Goal: Task Accomplishment & Management: Use online tool/utility

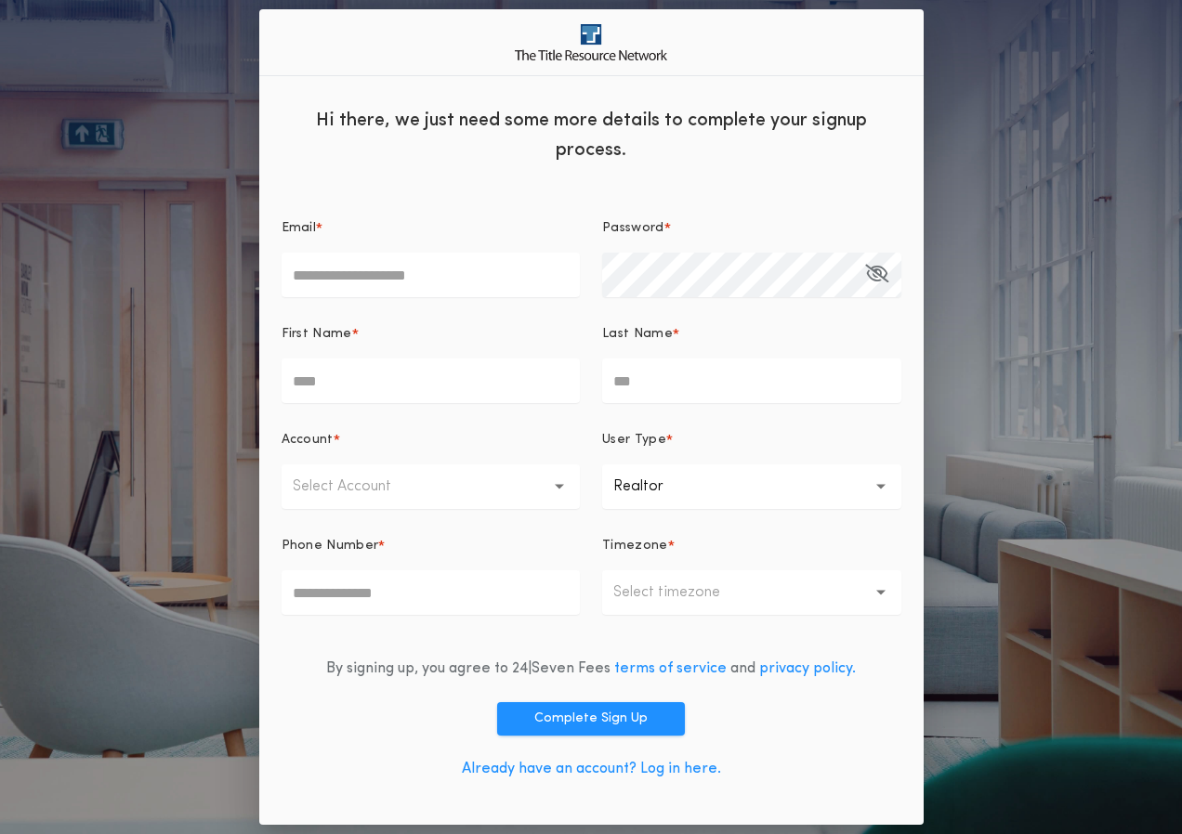
click at [425, 266] on input "Email *" at bounding box center [431, 275] width 299 height 45
type input "**********"
click at [446, 372] on input "First Name *" at bounding box center [431, 381] width 299 height 45
type input "*******"
type input "********"
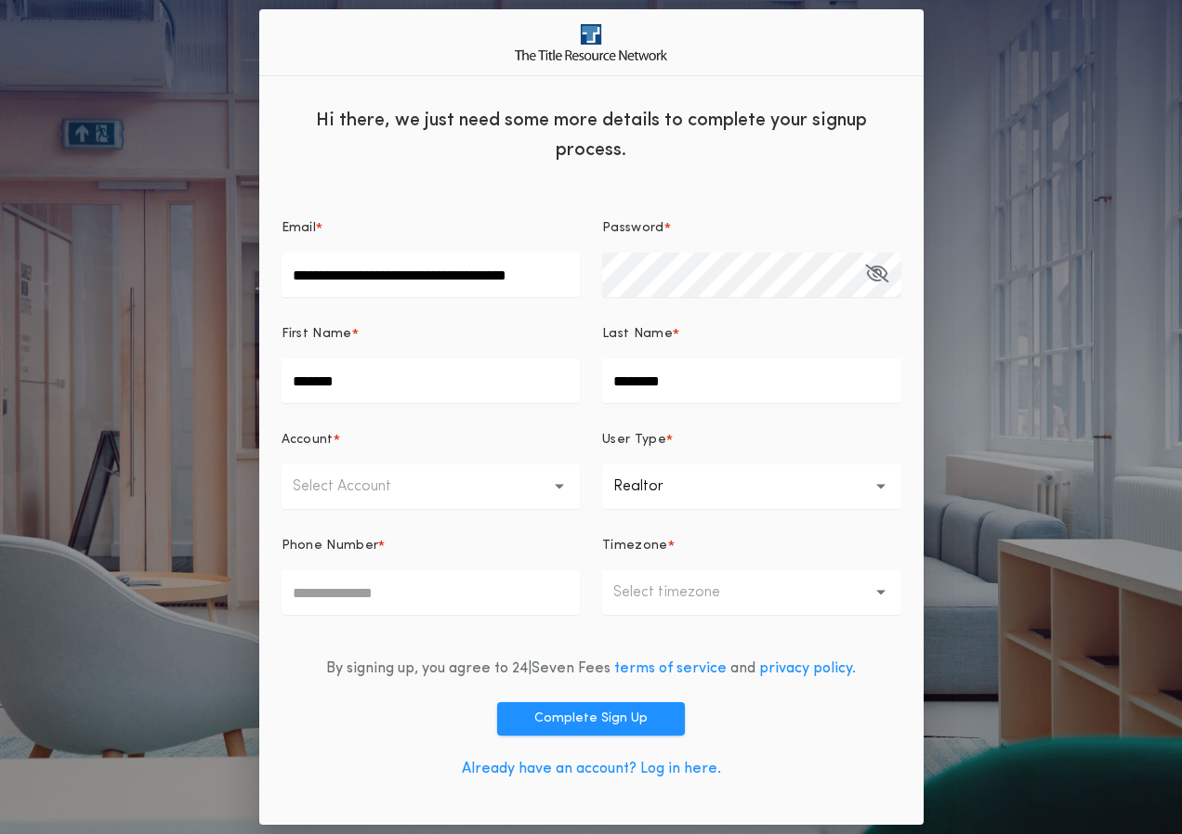
click at [410, 500] on button "Select Account" at bounding box center [431, 487] width 299 height 45
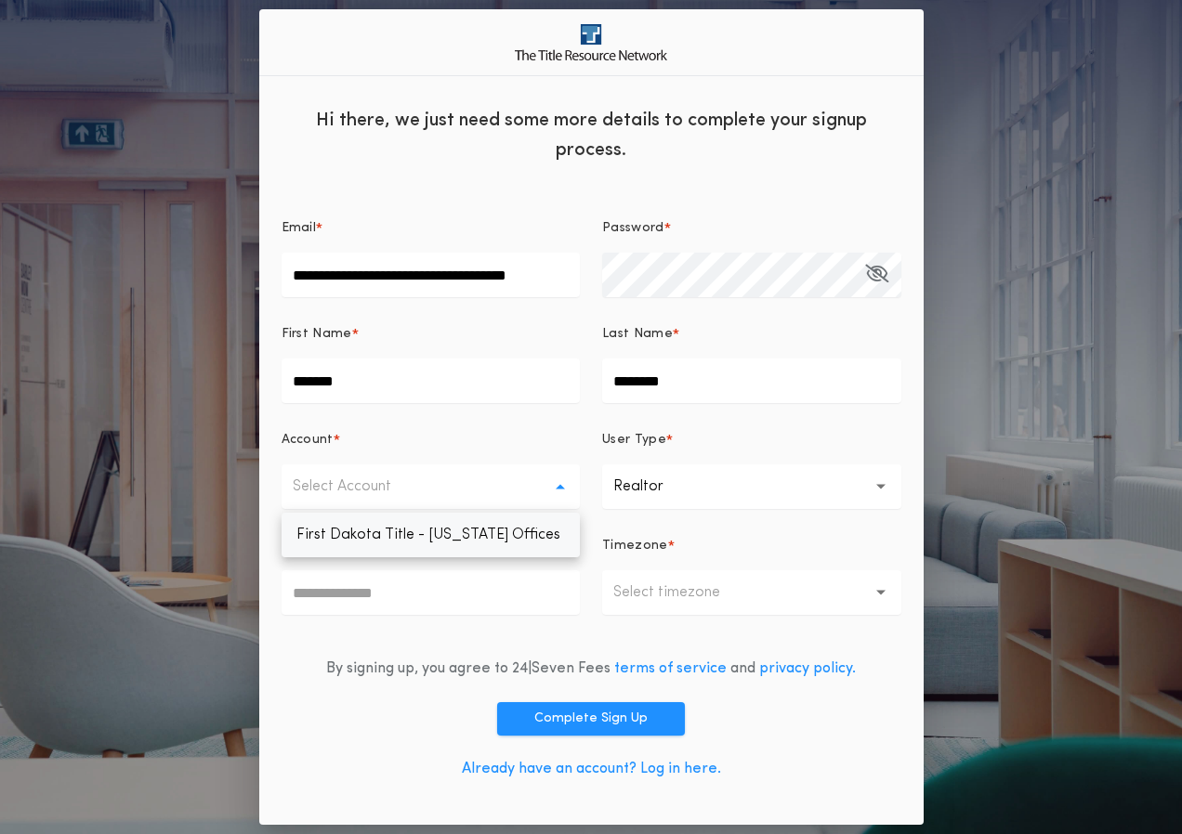
click at [401, 545] on p "First Dakota Title - [US_STATE] Offices" at bounding box center [431, 535] width 299 height 45
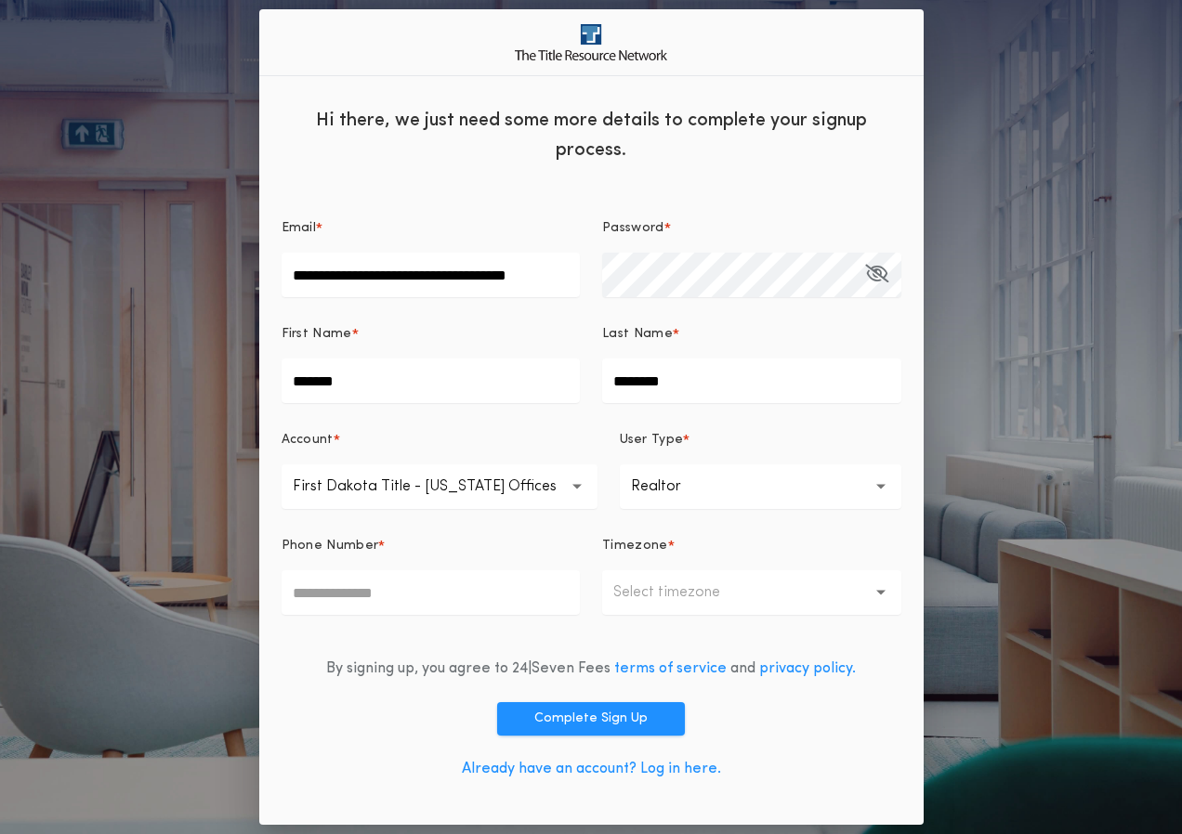
click at [774, 493] on button "**********" at bounding box center [761, 487] width 282 height 45
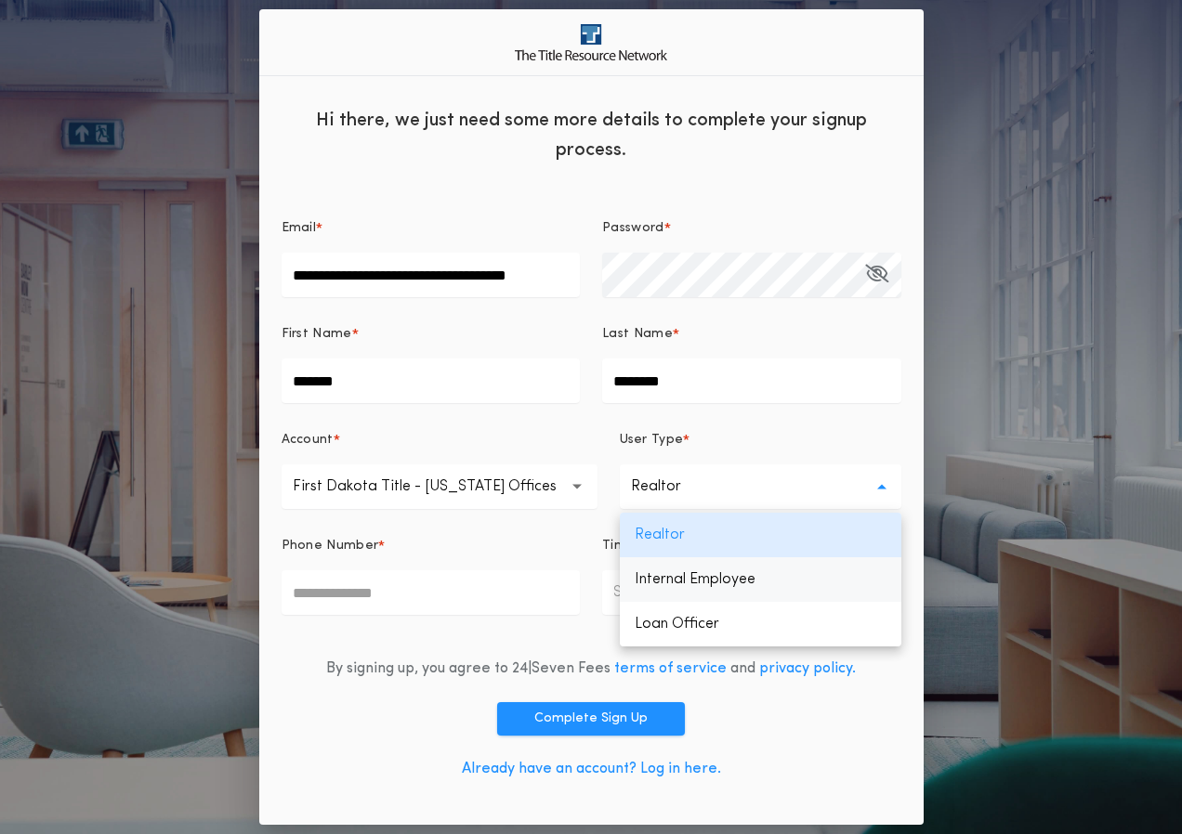
click at [755, 575] on p "Internal Employee" at bounding box center [761, 580] width 282 height 45
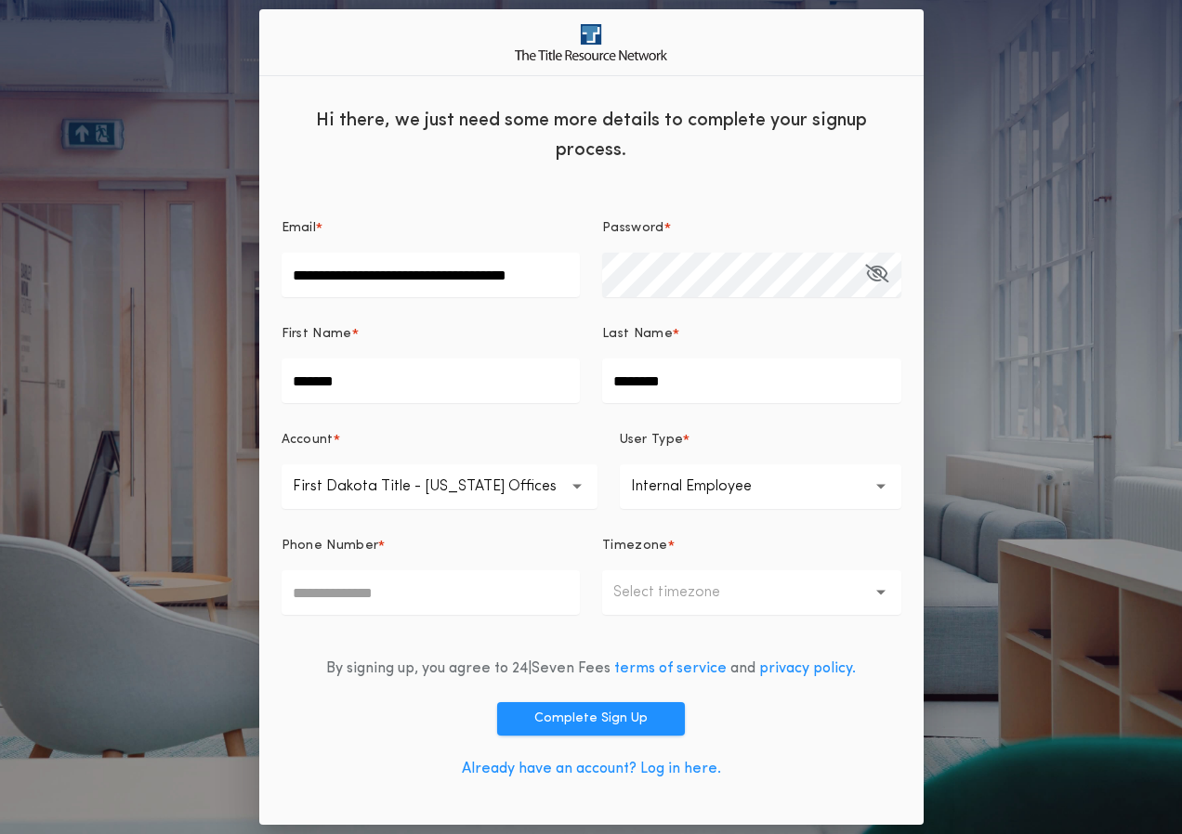
click at [444, 615] on body "**********" at bounding box center [591, 417] width 1182 height 834
type input "**********"
click at [697, 584] on p "Select timezone" at bounding box center [681, 593] width 137 height 22
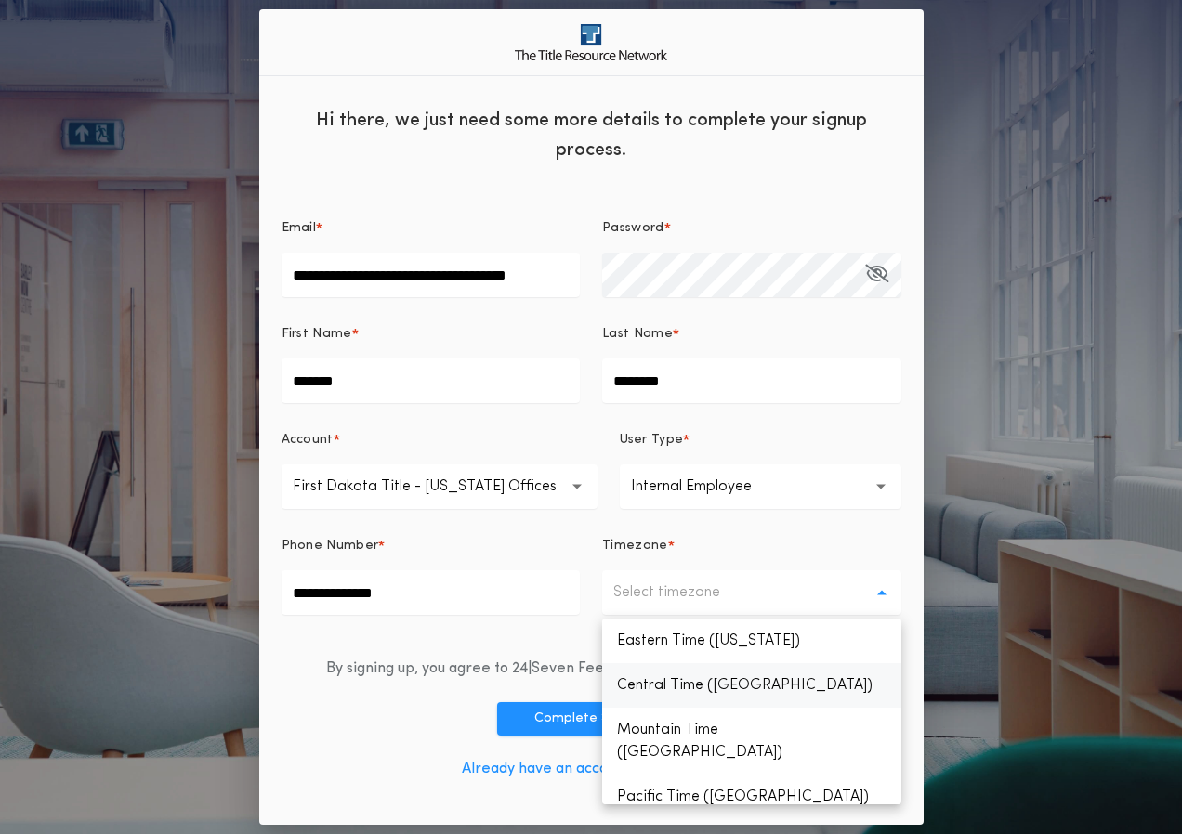
click at [761, 692] on p "Central Time ([GEOGRAPHIC_DATA])" at bounding box center [751, 685] width 299 height 45
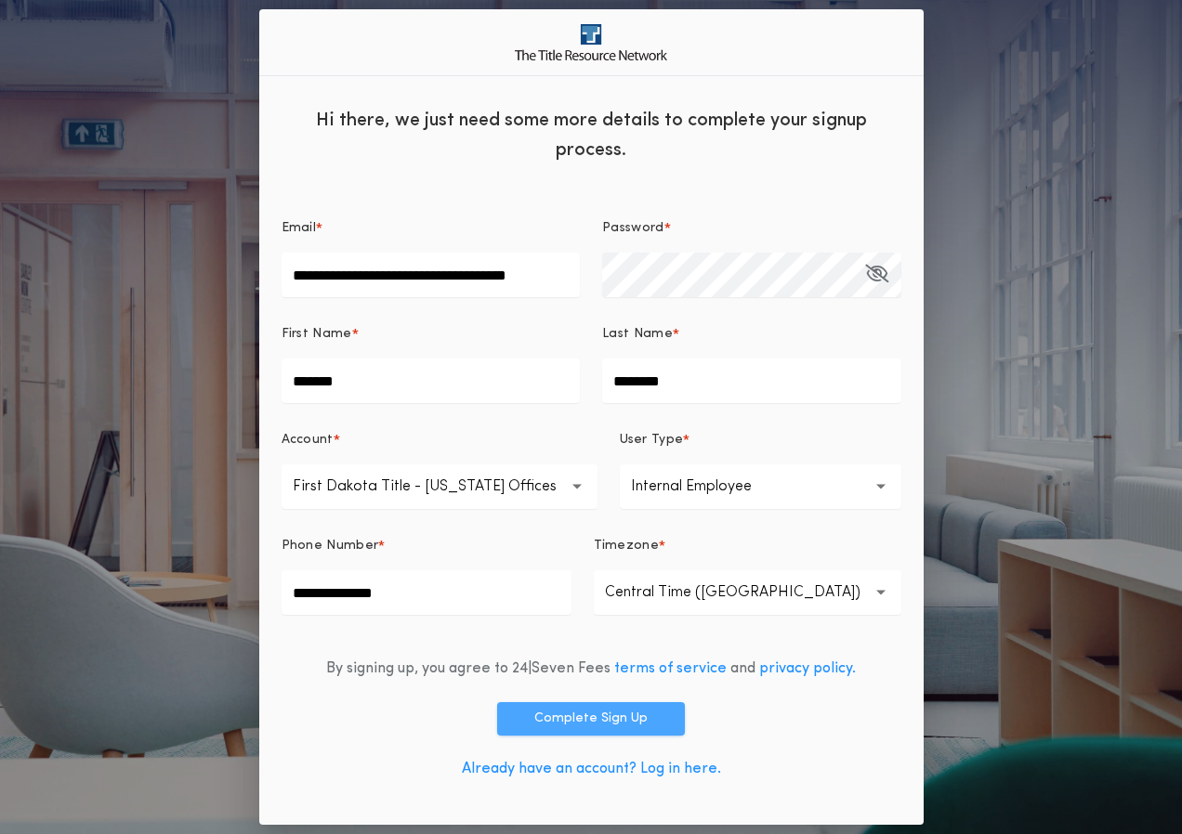
click at [622, 717] on button "Complete Sign Up" at bounding box center [591, 718] width 188 height 33
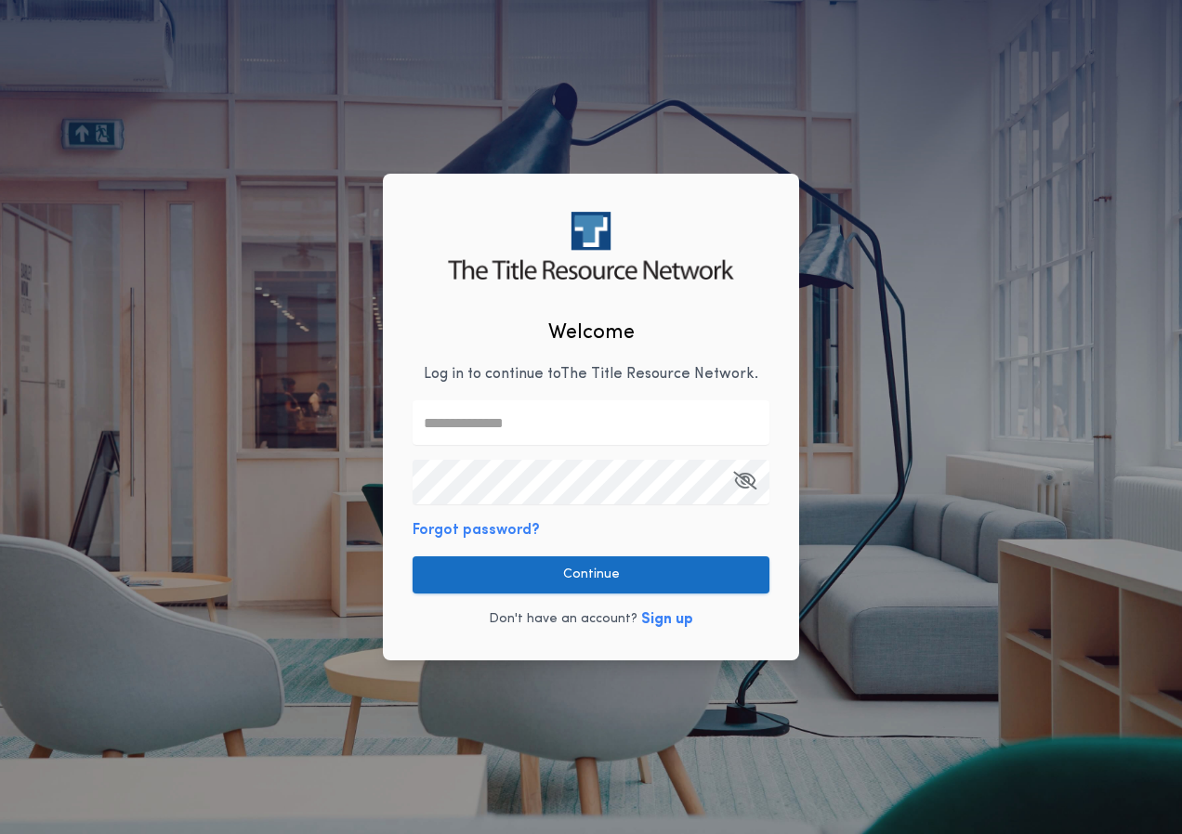
click at [591, 571] on button "Continue" at bounding box center [591, 575] width 357 height 37
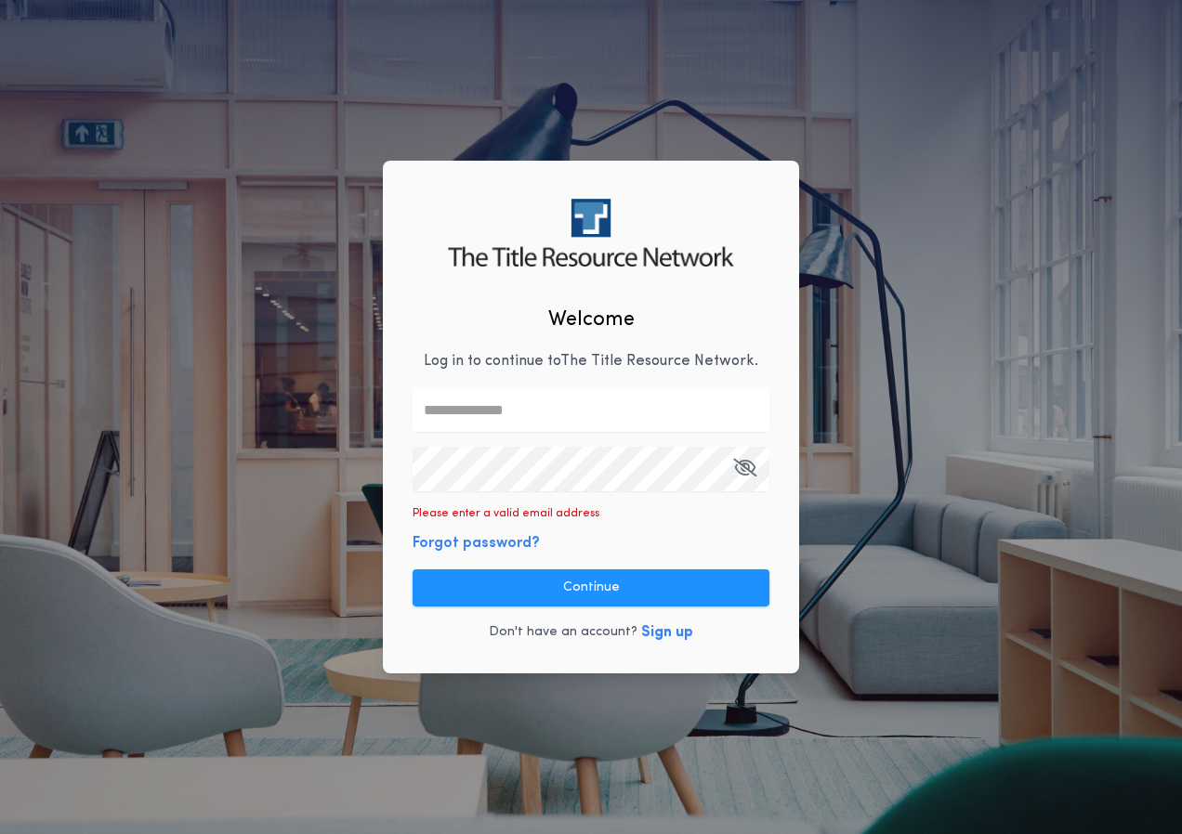
click at [413, 447] on div at bounding box center [413, 447] width 0 height 0
click at [180, 419] on div "Welcome Log in to continue to The Title Resource Network . Please enter a valid…" at bounding box center [591, 417] width 1182 height 834
click at [610, 412] on input "text" at bounding box center [591, 409] width 357 height 45
type input "**********"
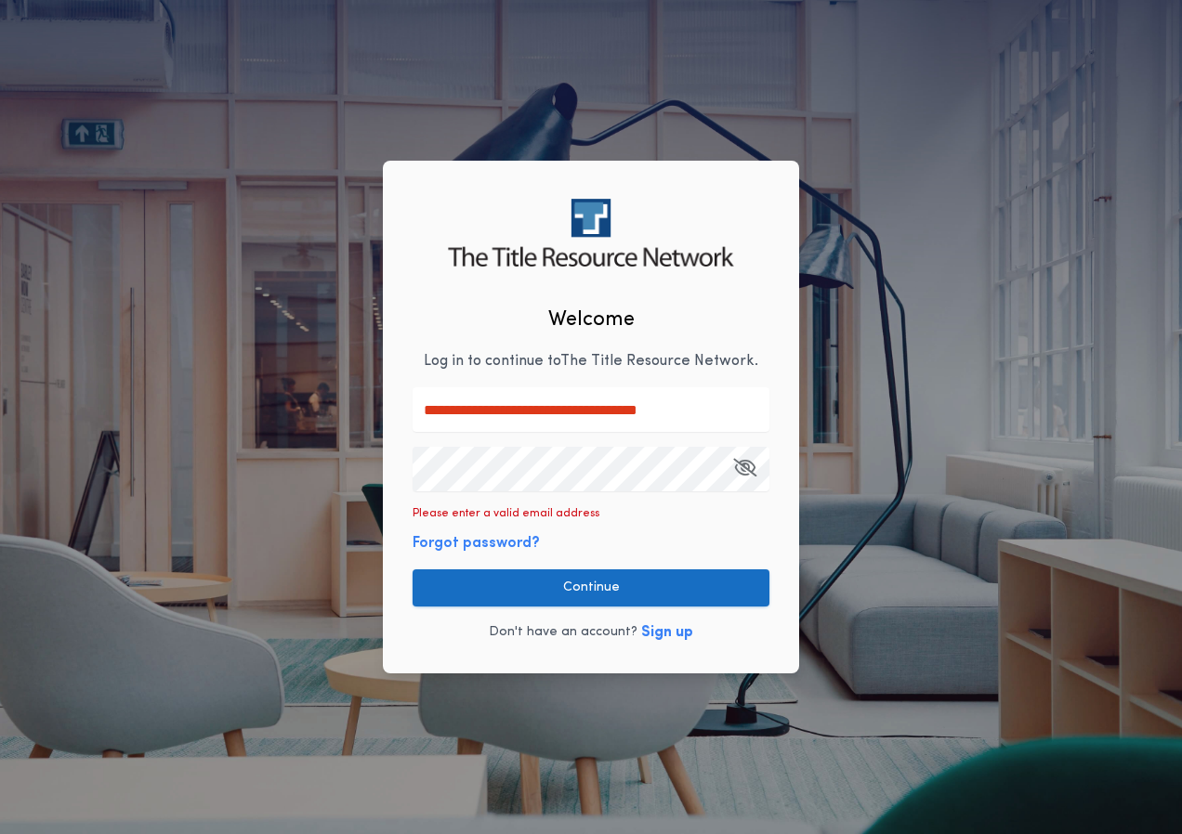
click at [497, 602] on button "Continue" at bounding box center [591, 588] width 357 height 37
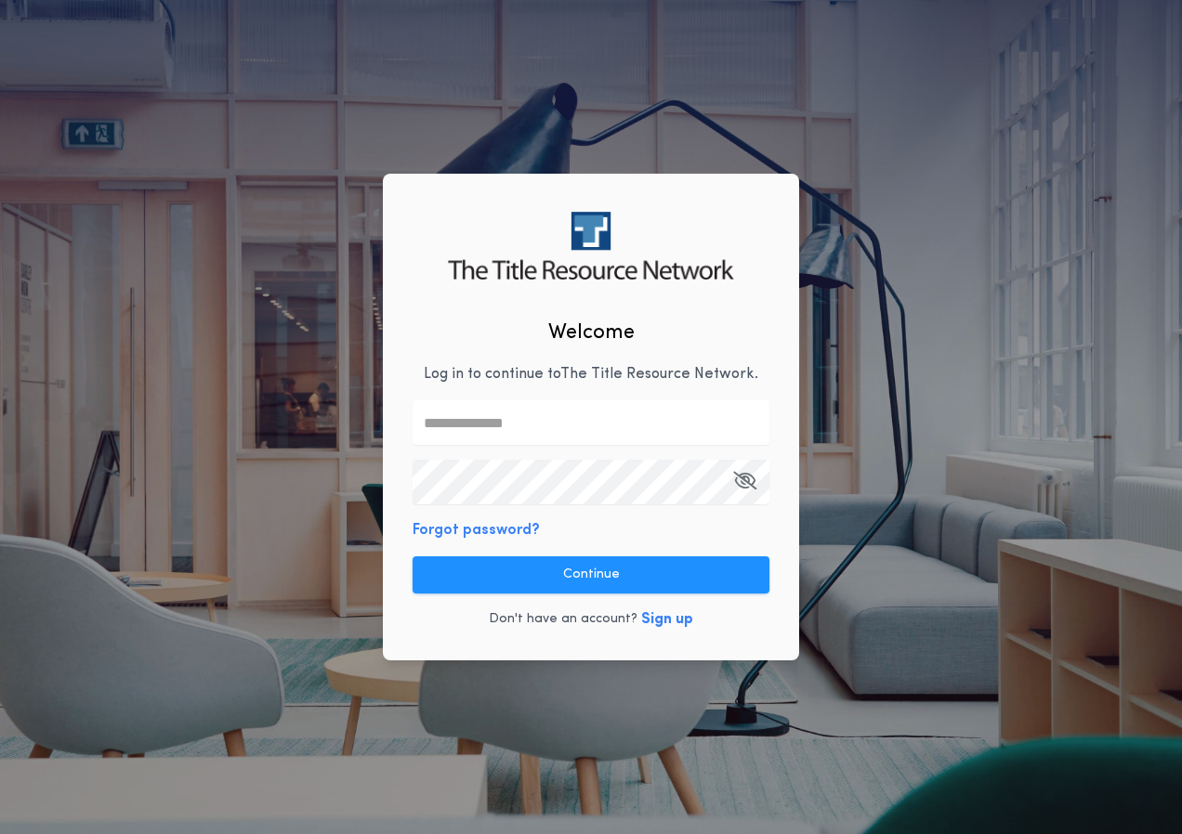
click at [413, 400] on div at bounding box center [413, 400] width 0 height 0
type input "**********"
click at [747, 480] on icon "button" at bounding box center [744, 480] width 23 height 1
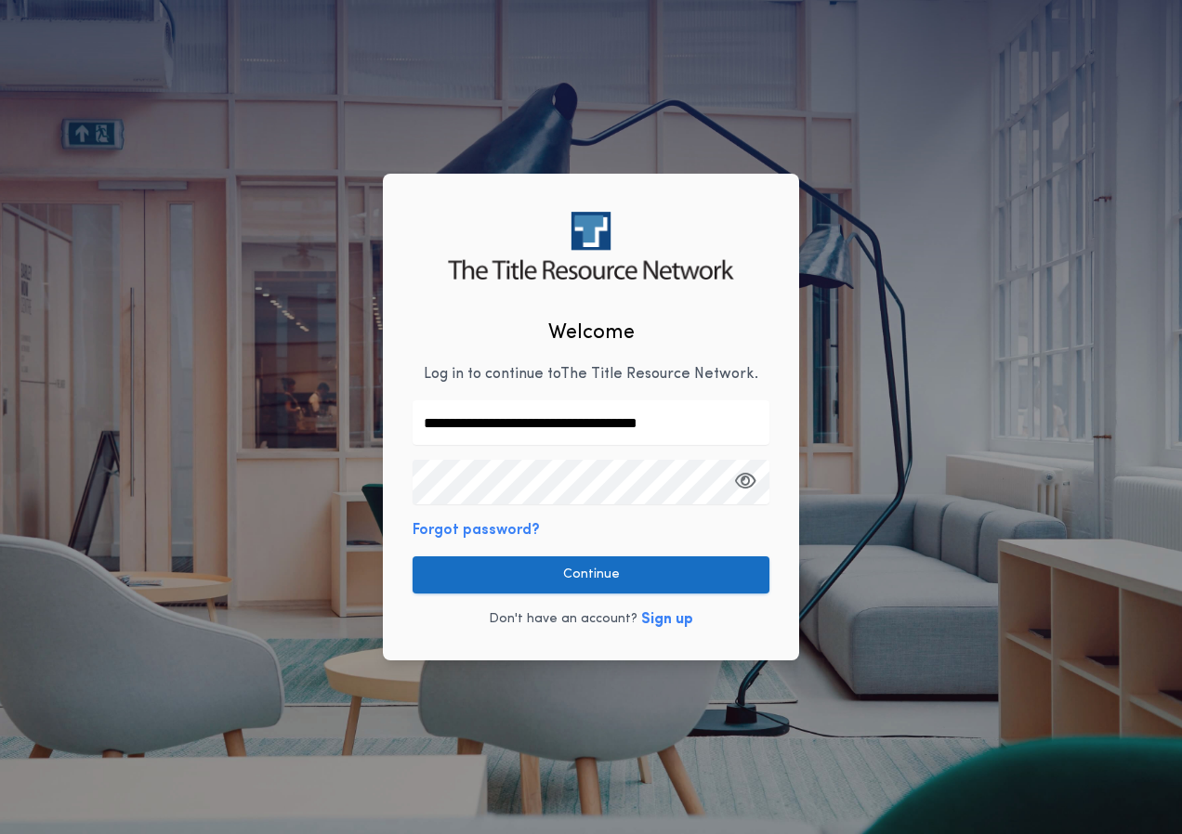
click at [571, 582] on button "Continue" at bounding box center [591, 575] width 357 height 37
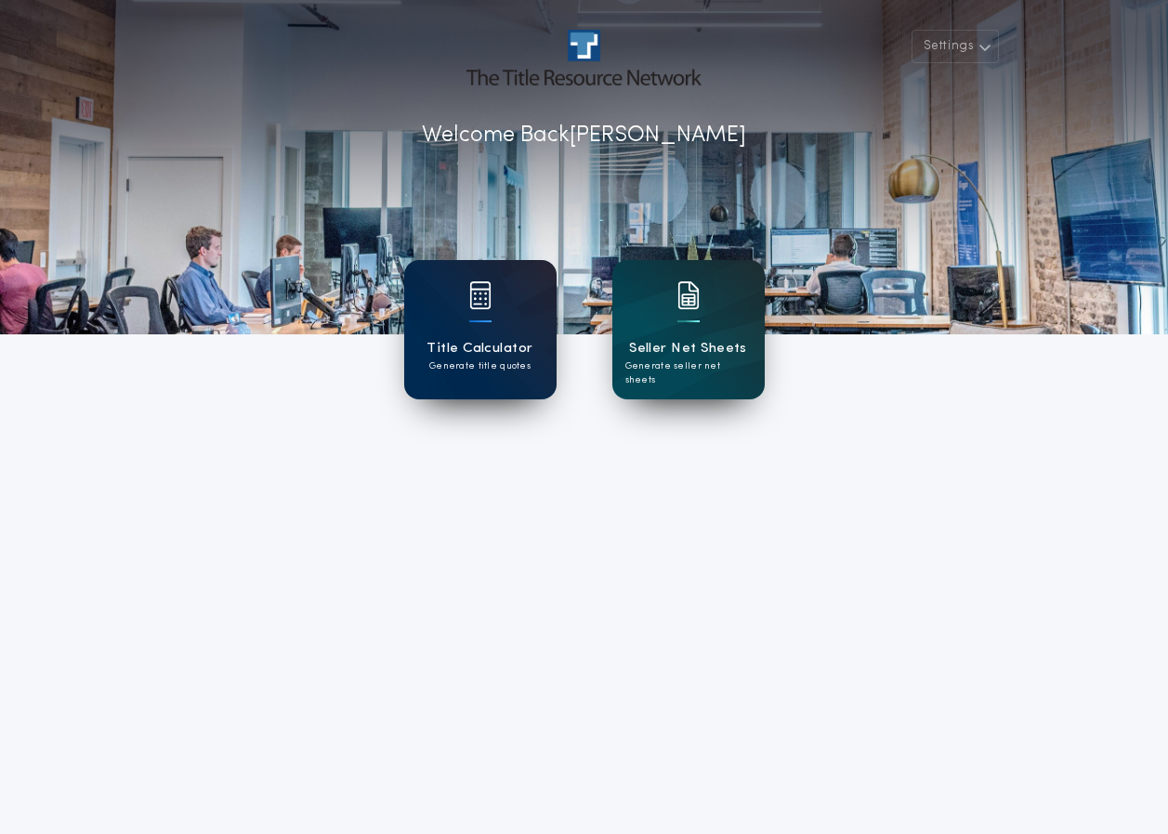
click at [430, 298] on div "Title Calculator Generate title quotes" at bounding box center [480, 329] width 152 height 139
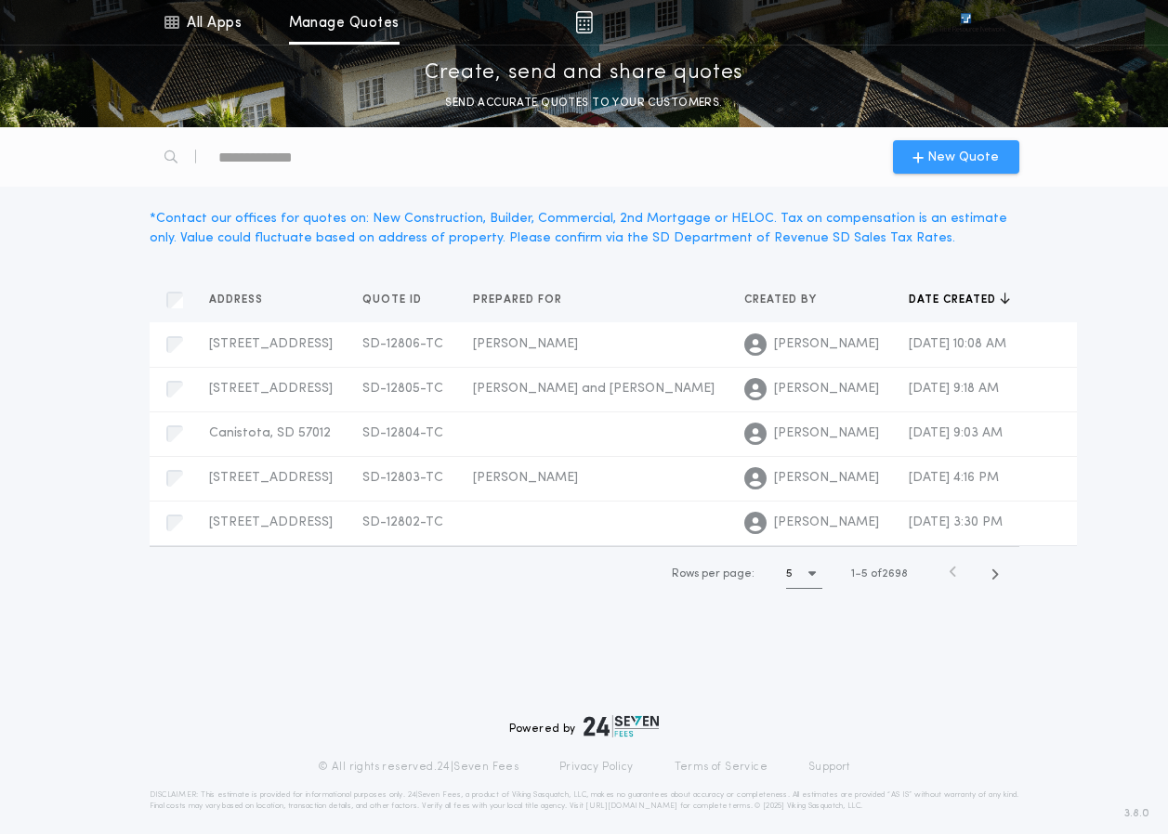
click at [1001, 157] on div "New Quote" at bounding box center [956, 156] width 126 height 33
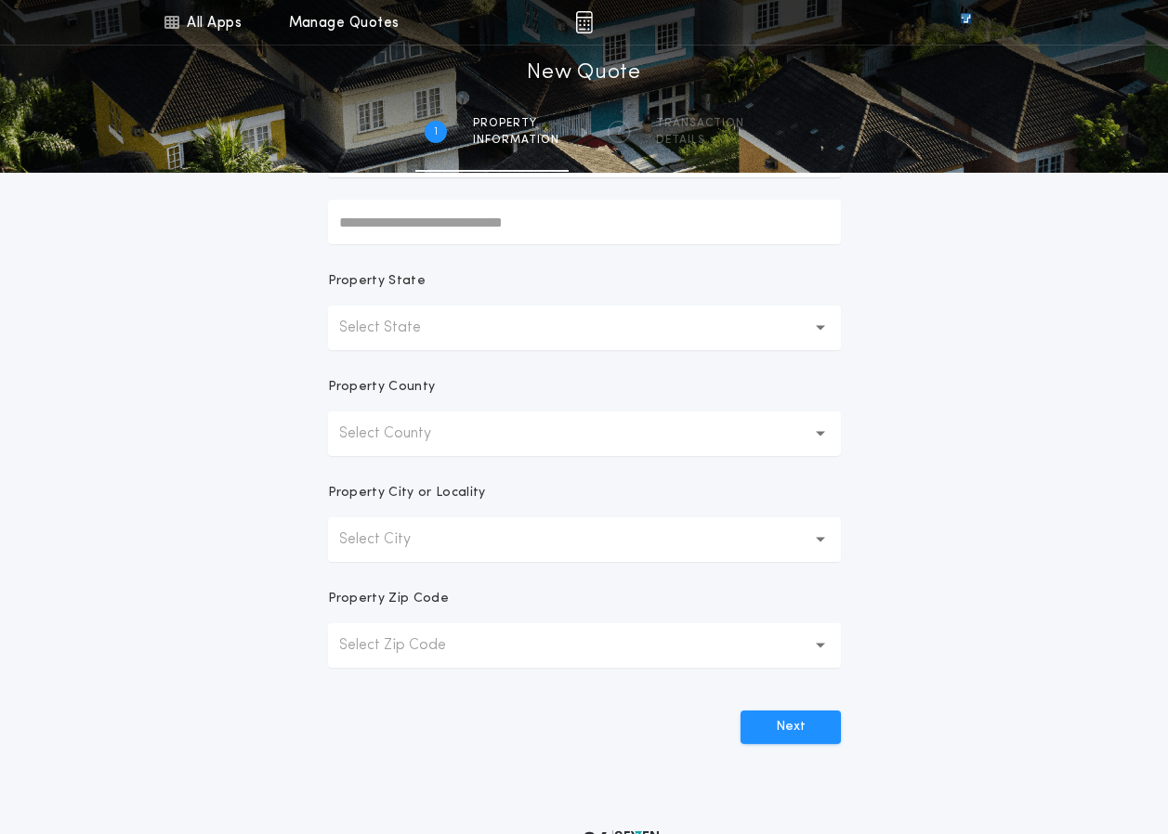
scroll to position [279, 0]
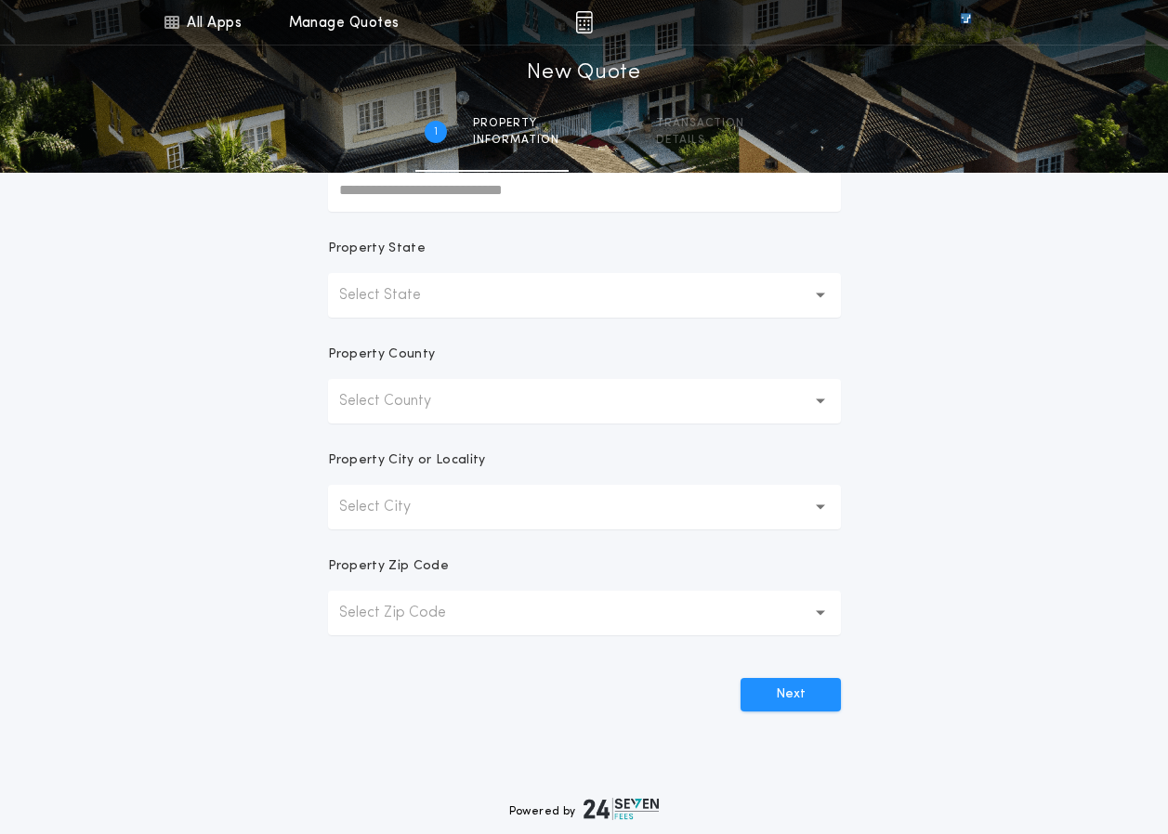
click at [454, 283] on button "Select State" at bounding box center [584, 295] width 513 height 45
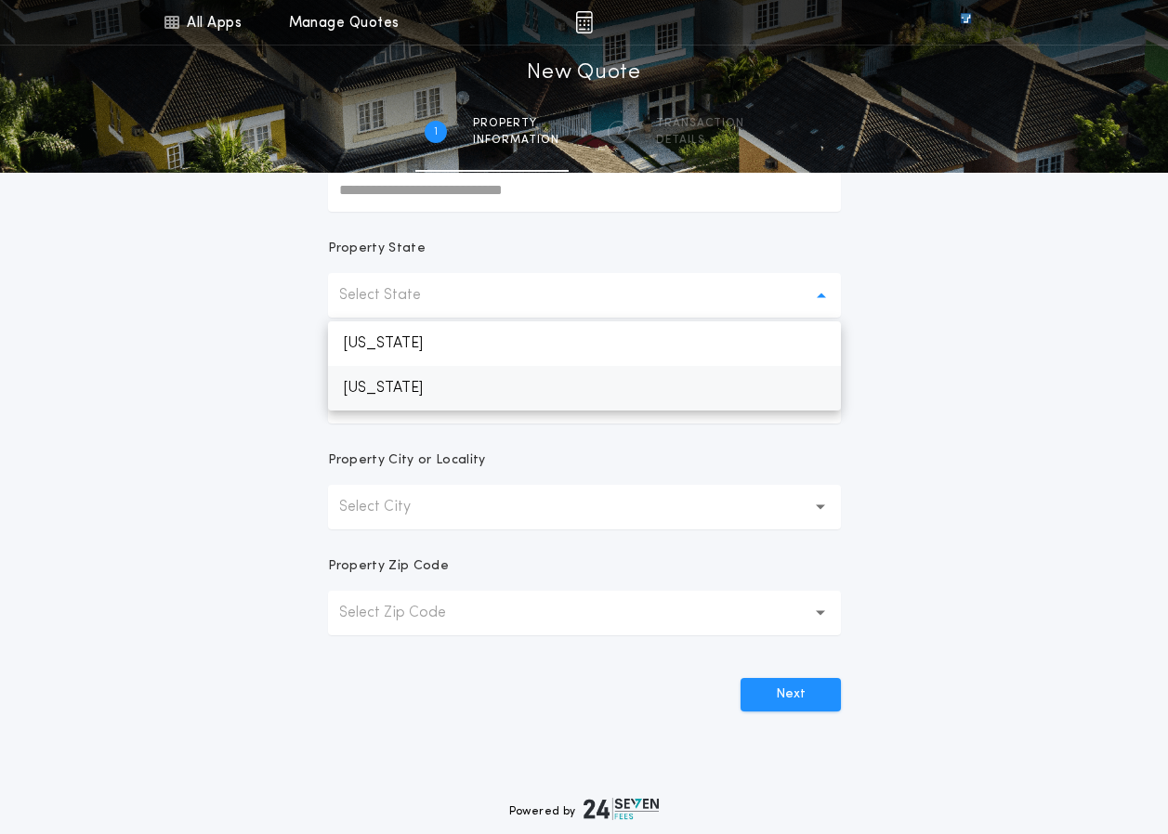
click at [423, 395] on p "South Dakota" at bounding box center [584, 388] width 513 height 45
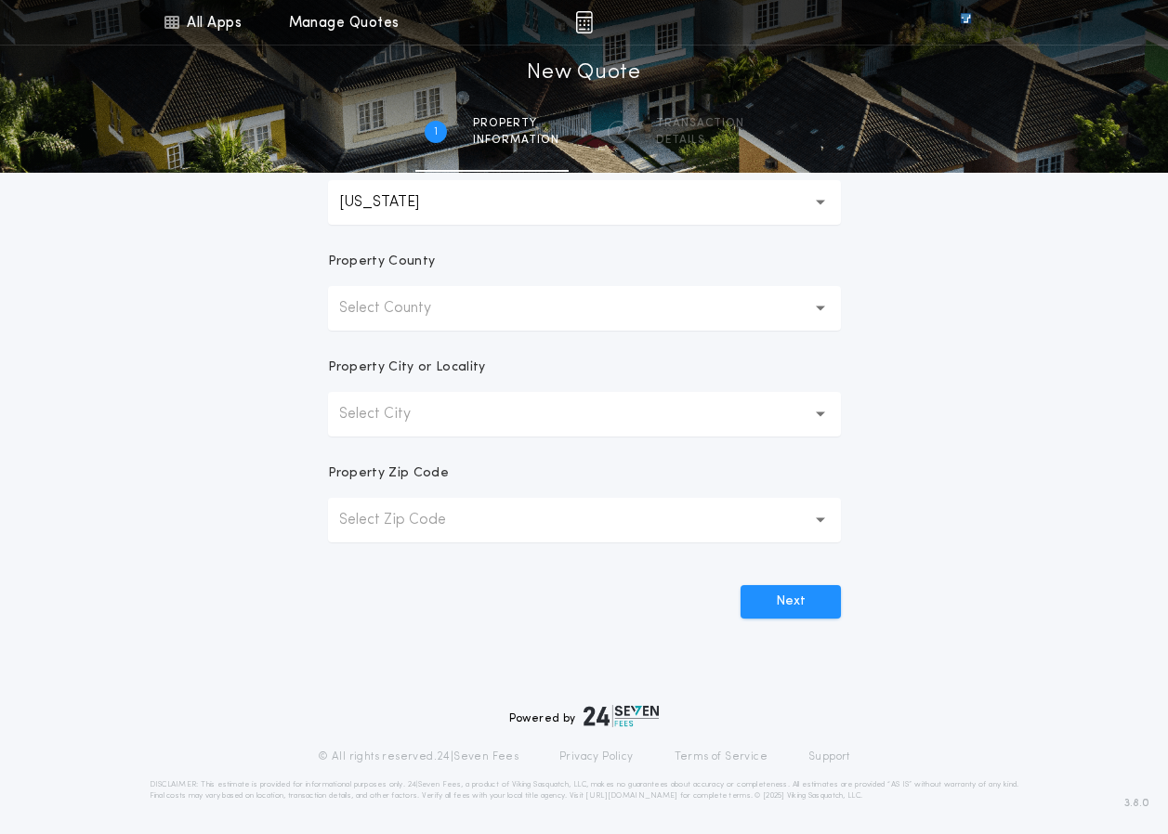
scroll to position [376, 0]
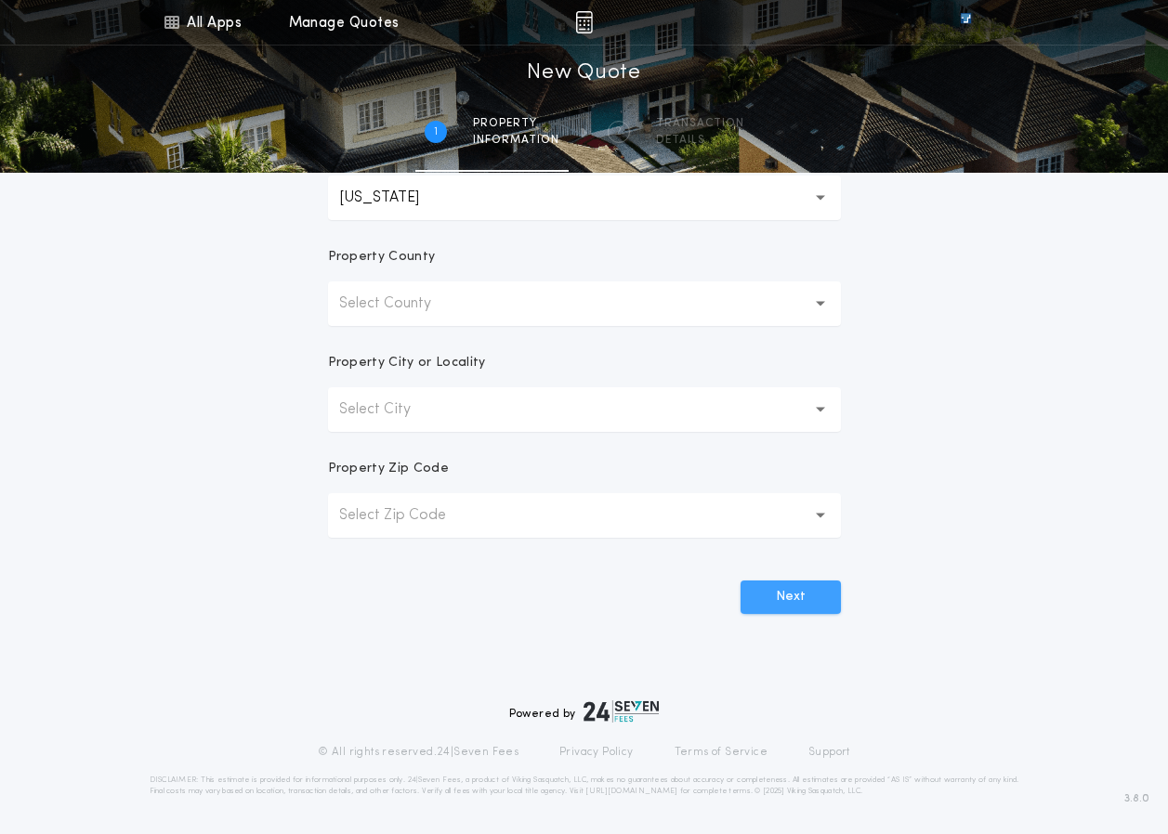
click at [807, 597] on button "Next" at bounding box center [791, 597] width 100 height 33
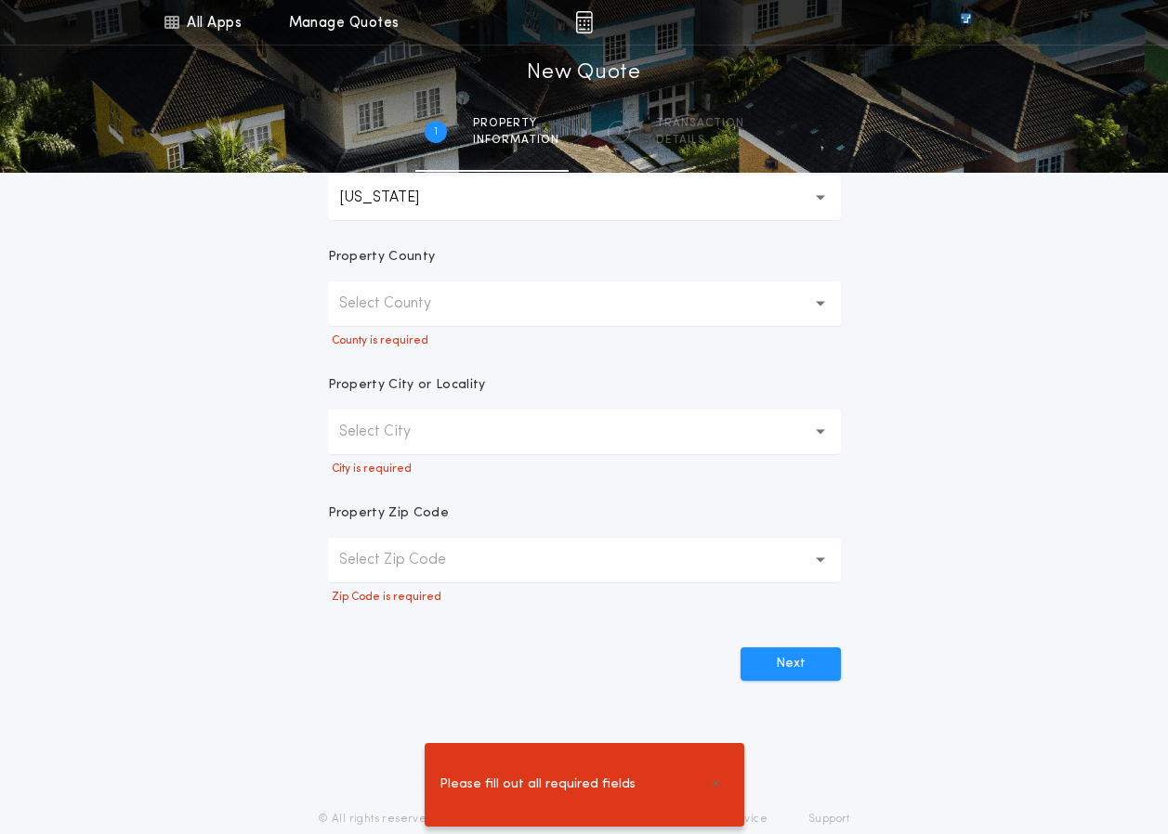
click at [785, 317] on button "Select County" at bounding box center [584, 304] width 513 height 45
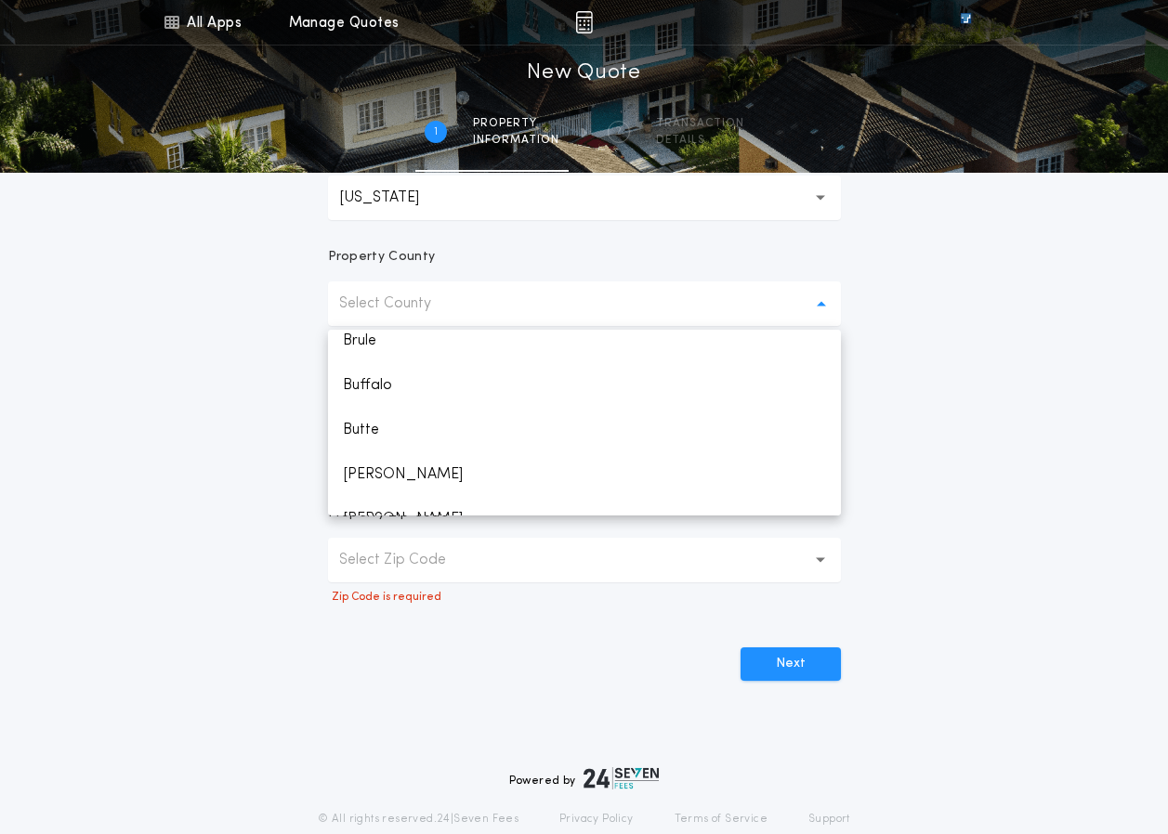
scroll to position [186, 0]
click at [439, 350] on p "Brookings" at bounding box center [584, 344] width 513 height 45
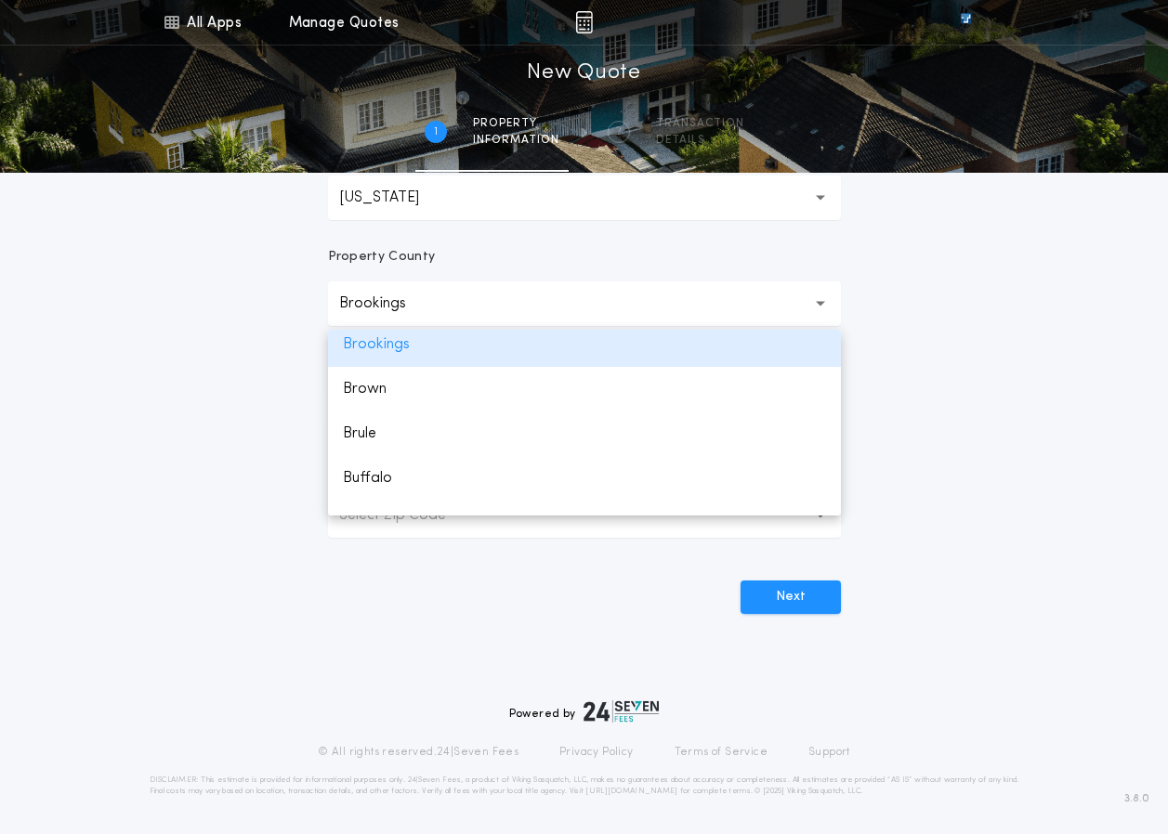
scroll to position [178, 0]
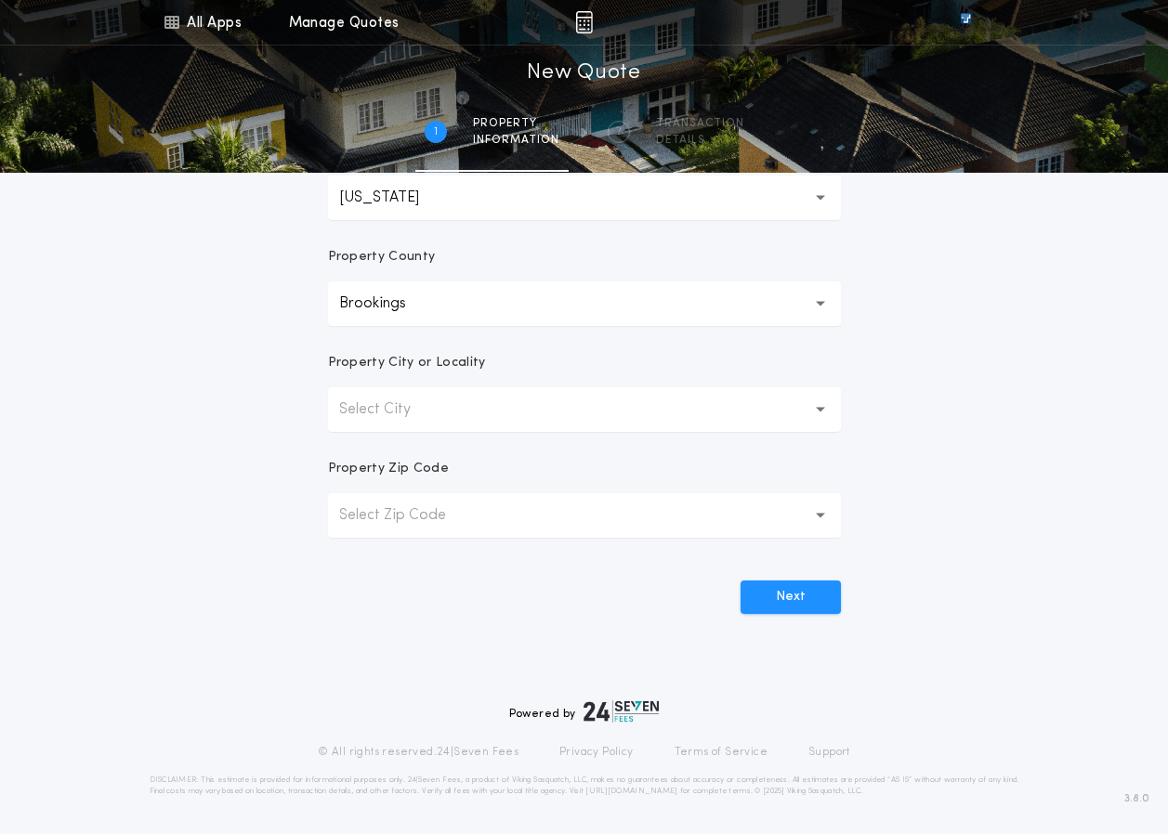
click at [590, 407] on button "Select City" at bounding box center [584, 409] width 513 height 45
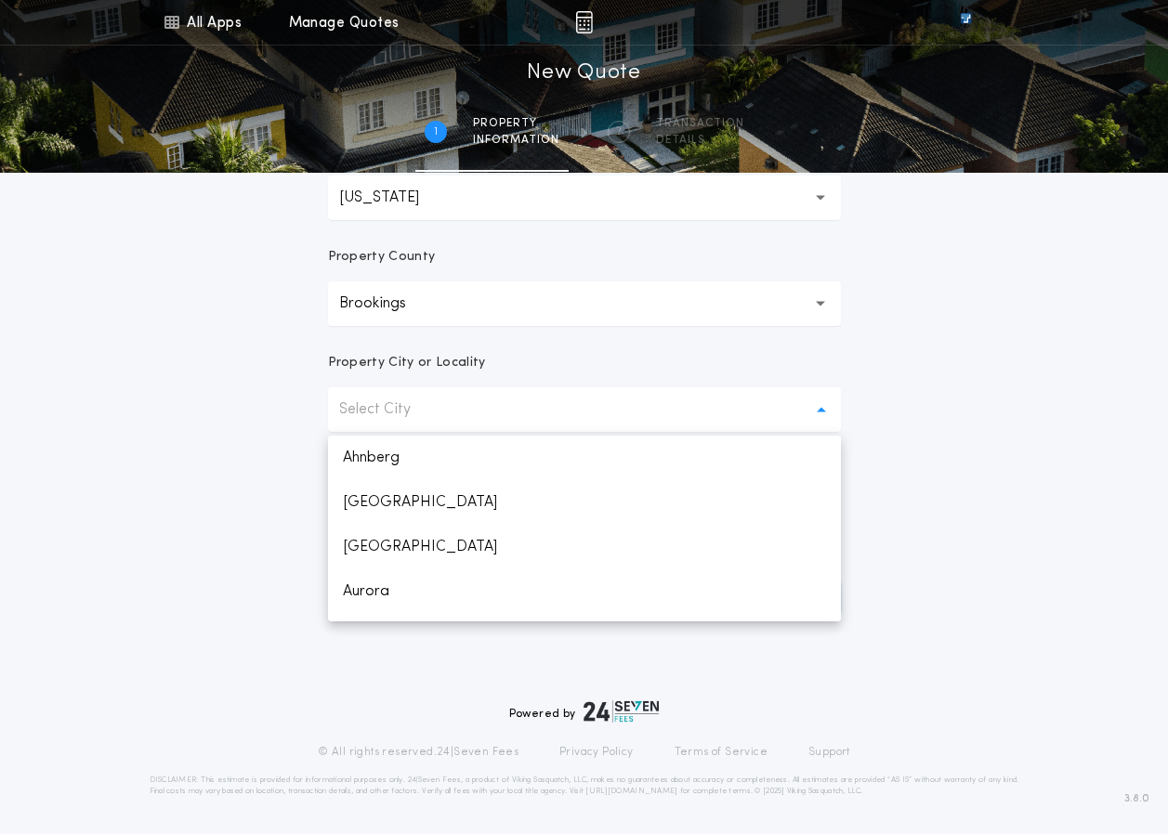
click at [590, 407] on button "Select City" at bounding box center [584, 409] width 513 height 45
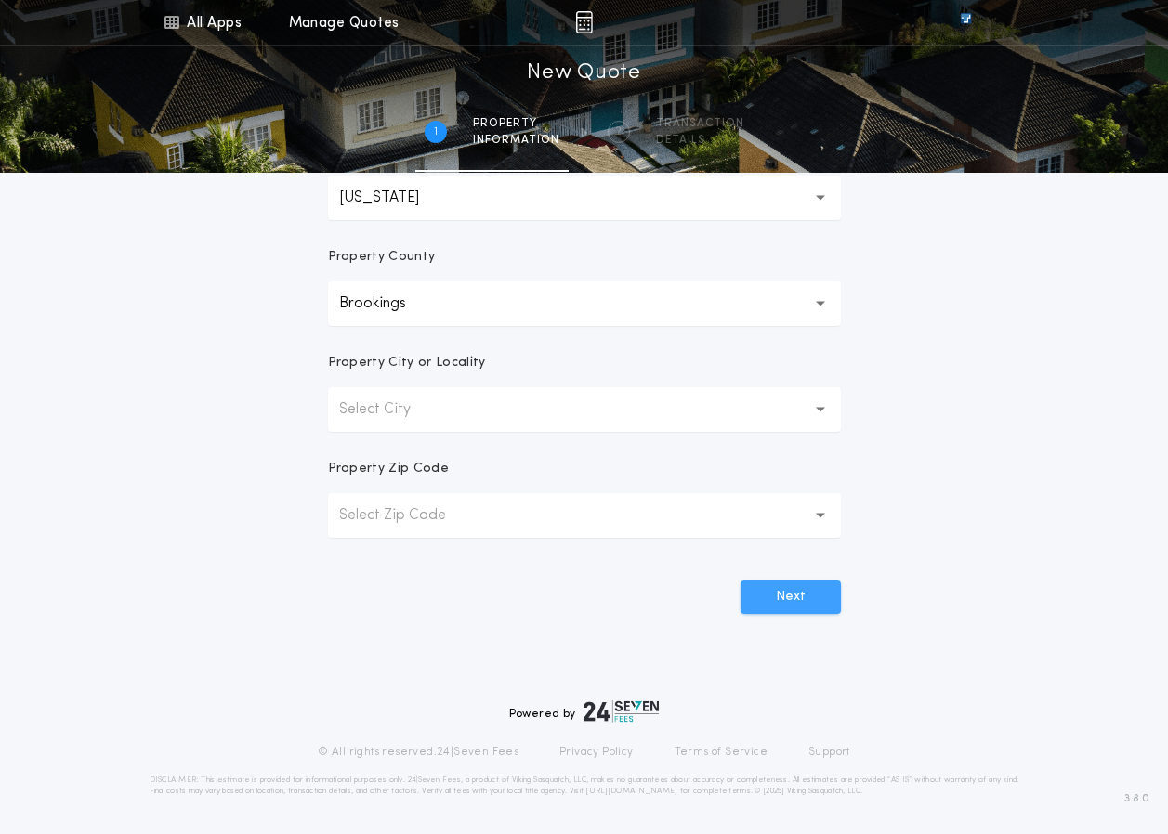
click at [783, 588] on button "Next" at bounding box center [791, 597] width 100 height 33
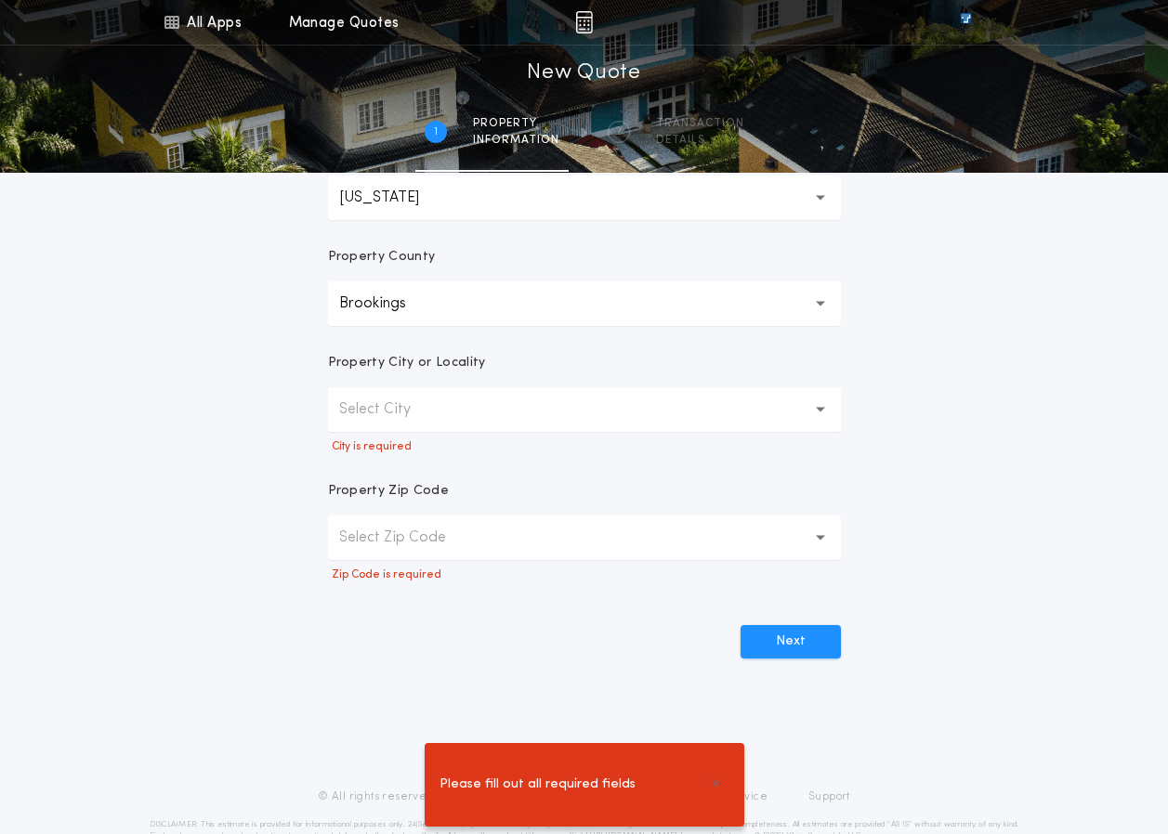
click at [549, 417] on button "Select City" at bounding box center [584, 409] width 513 height 45
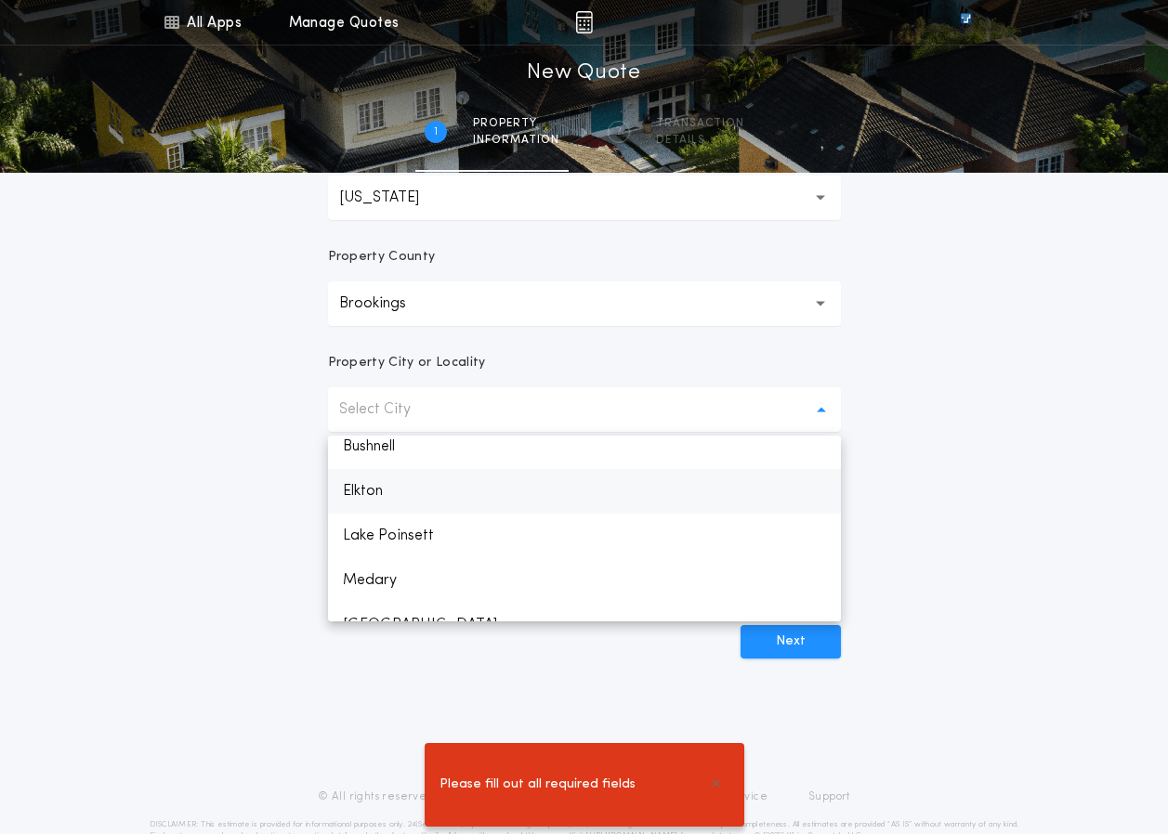
scroll to position [186, 0]
click at [427, 457] on p "Brookings" at bounding box center [584, 450] width 513 height 45
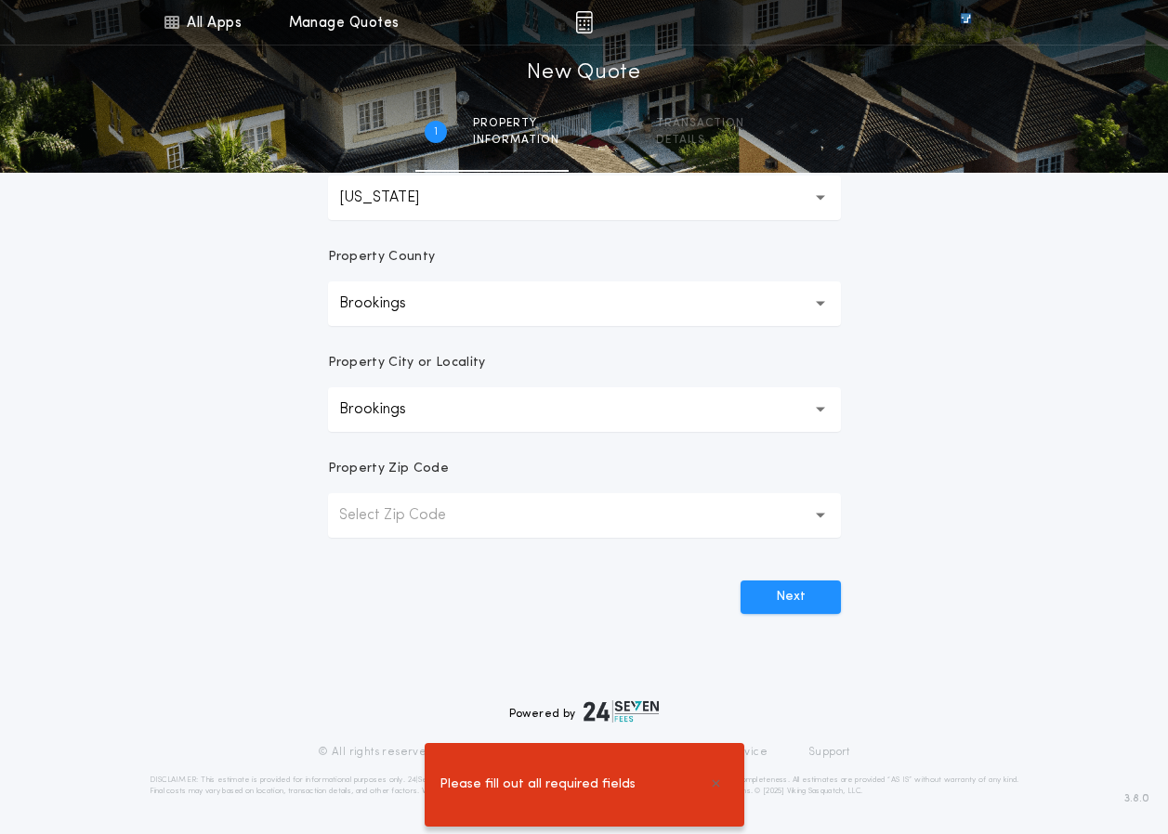
click at [448, 528] on button "Select Zip Code" at bounding box center [584, 515] width 513 height 45
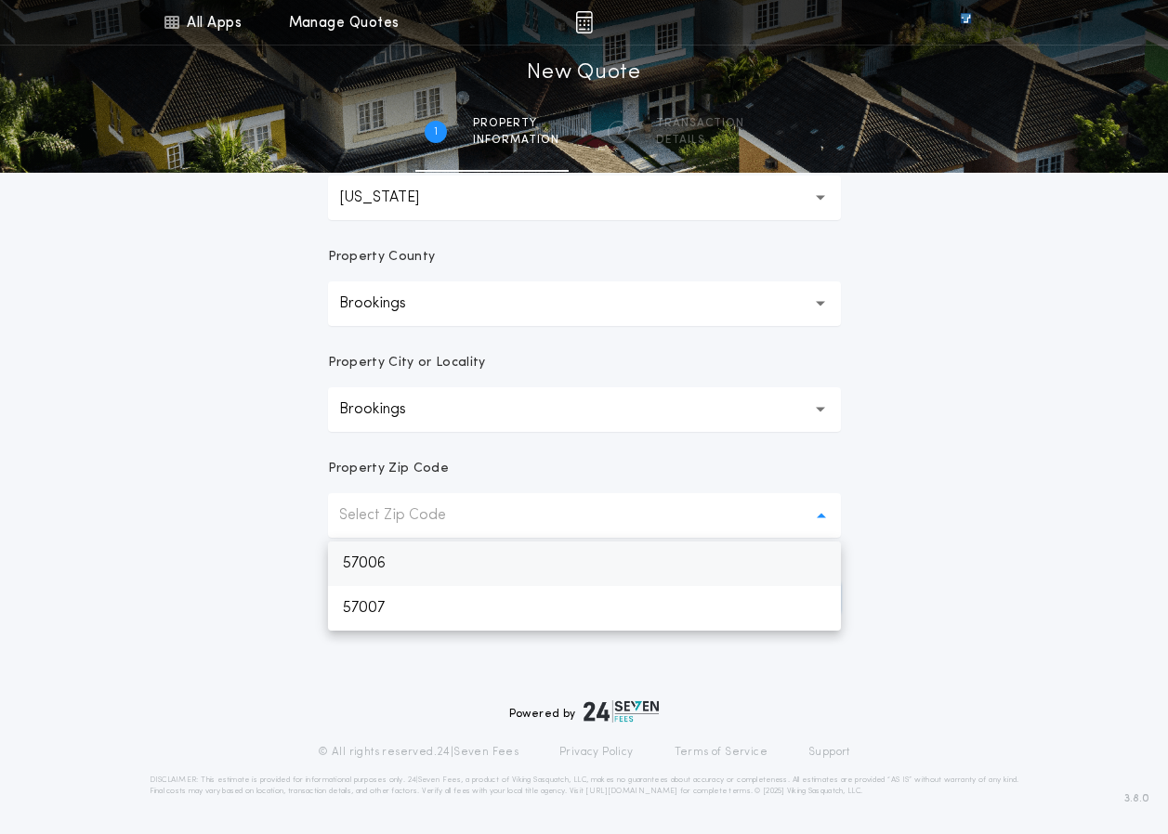
click at [492, 579] on p "57006" at bounding box center [584, 564] width 513 height 45
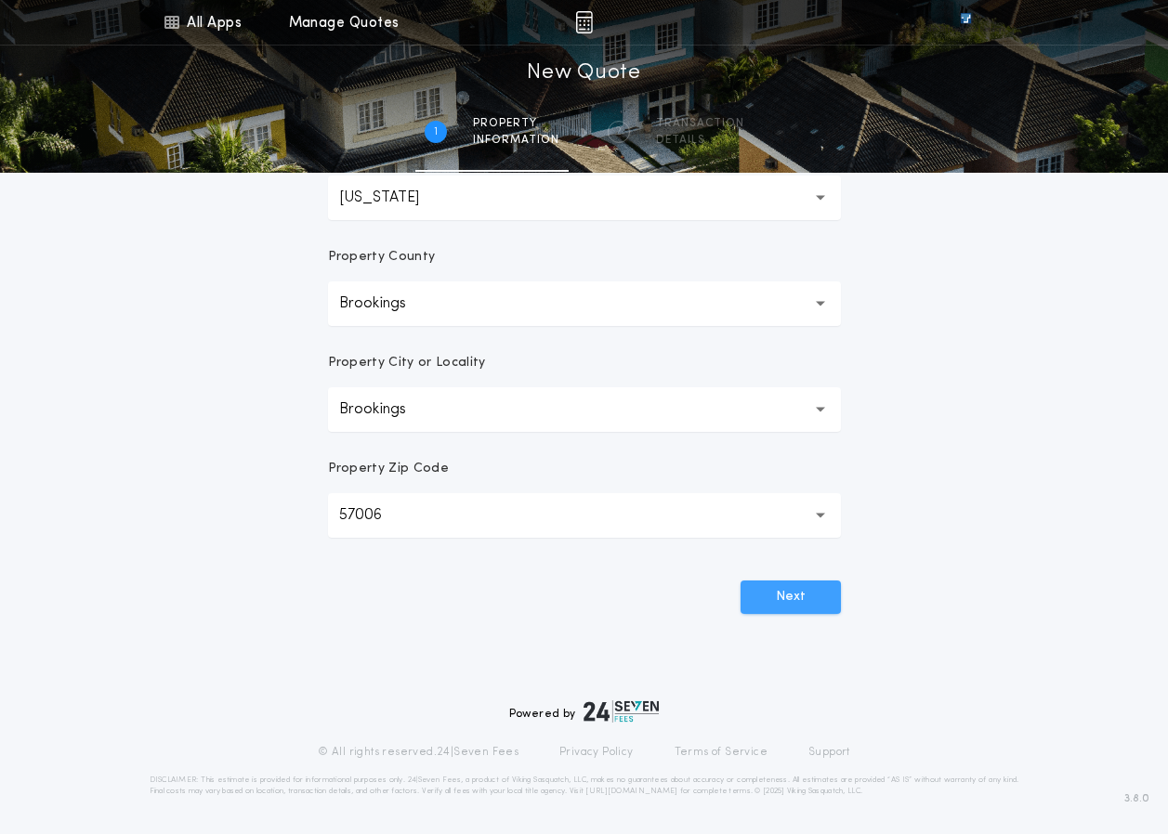
click at [787, 598] on button "Next" at bounding box center [791, 597] width 100 height 33
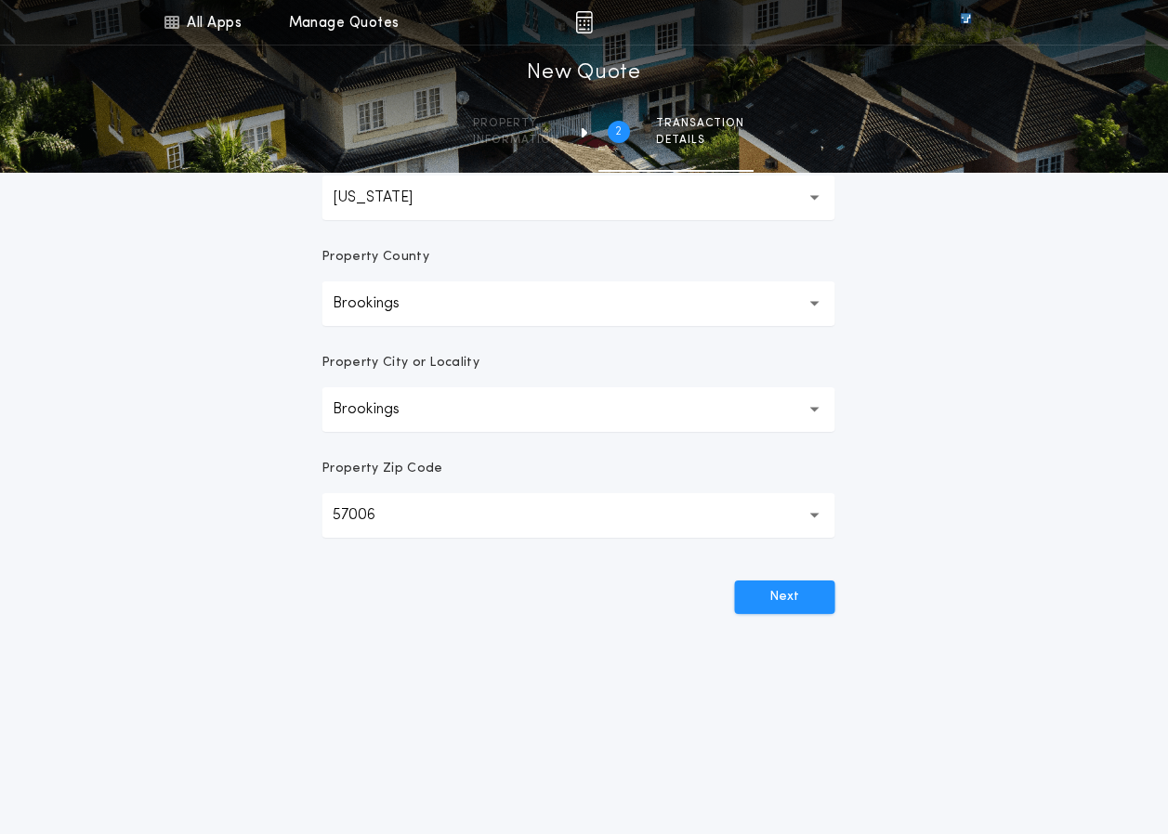
scroll to position [0, 0]
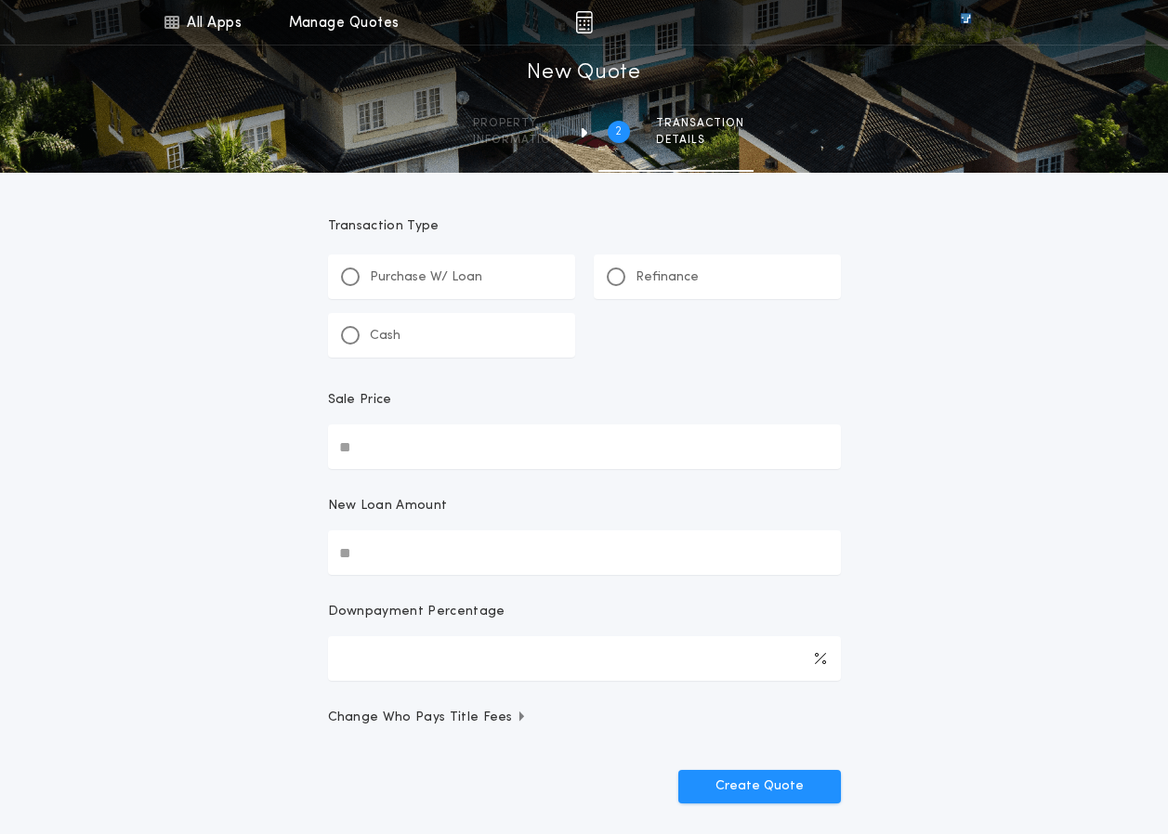
click at [370, 334] on p "Cash" at bounding box center [385, 336] width 31 height 19
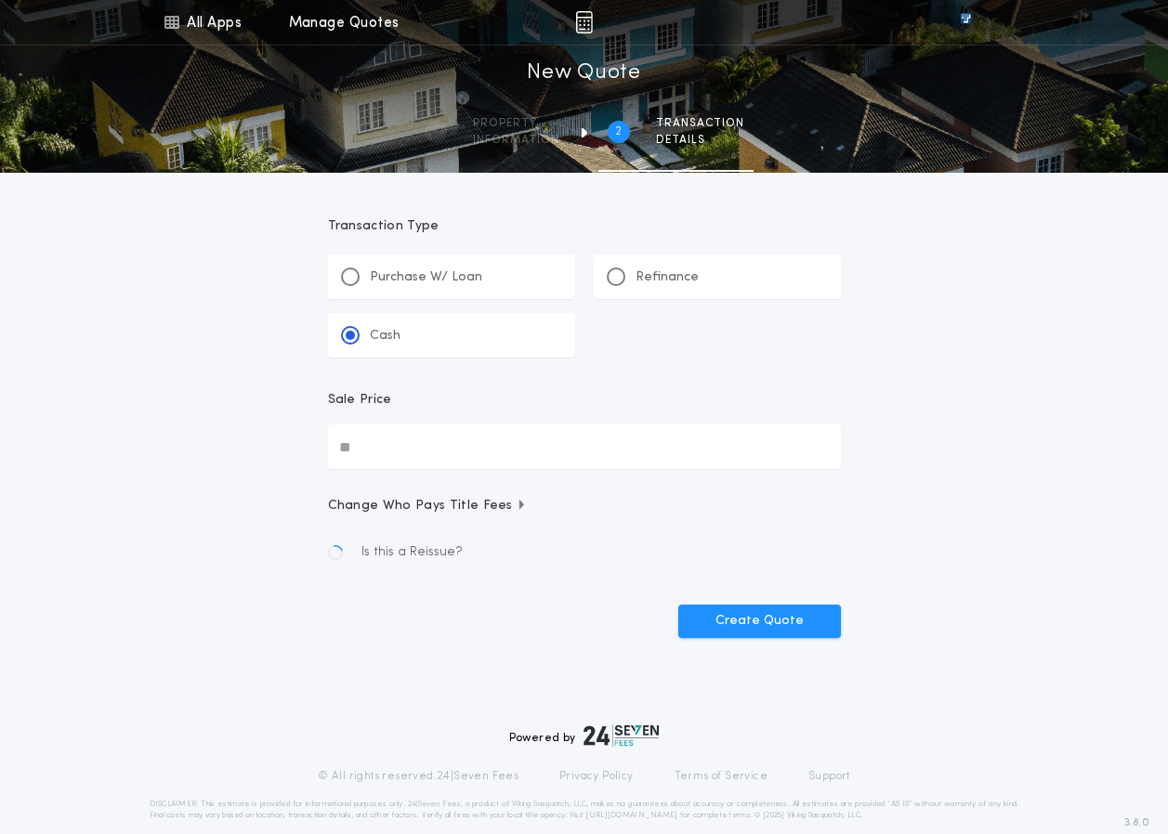
click at [398, 467] on input "Sale Price" at bounding box center [584, 447] width 513 height 45
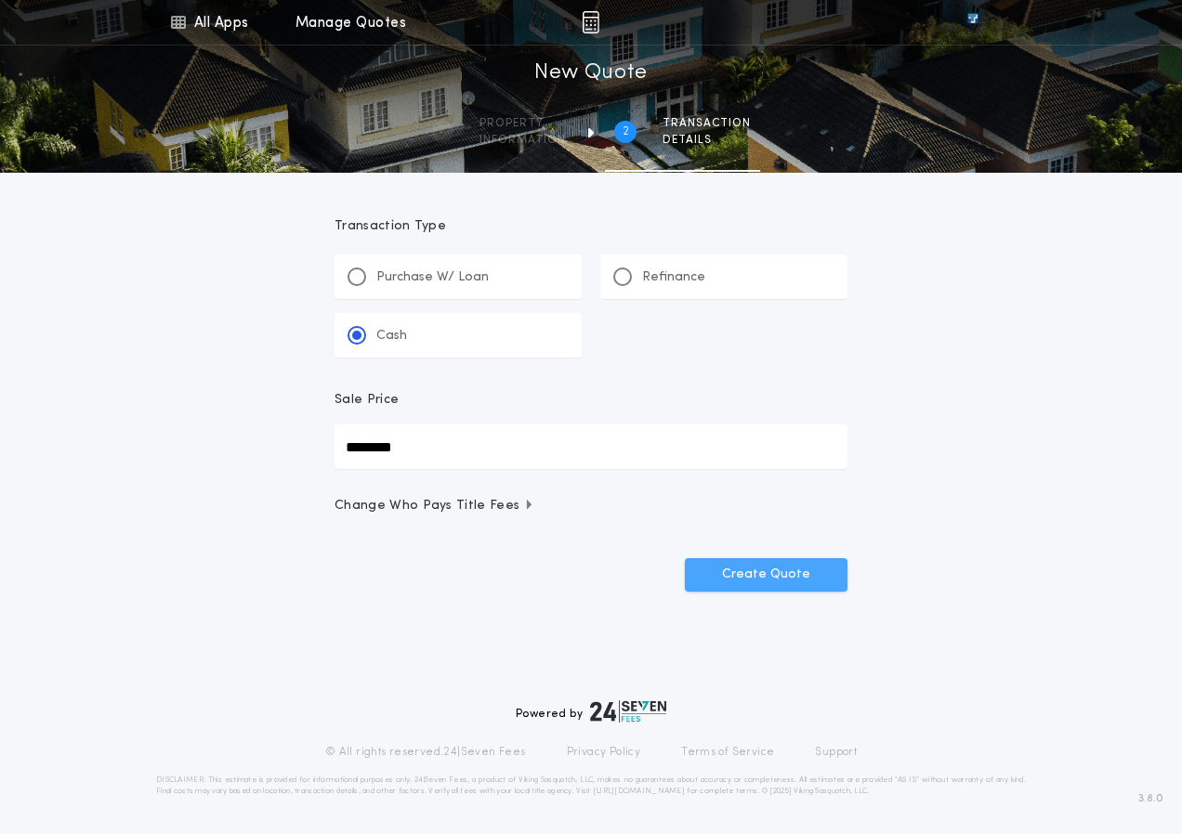
type input "********"
click at [726, 580] on button "Create Quote" at bounding box center [766, 574] width 163 height 33
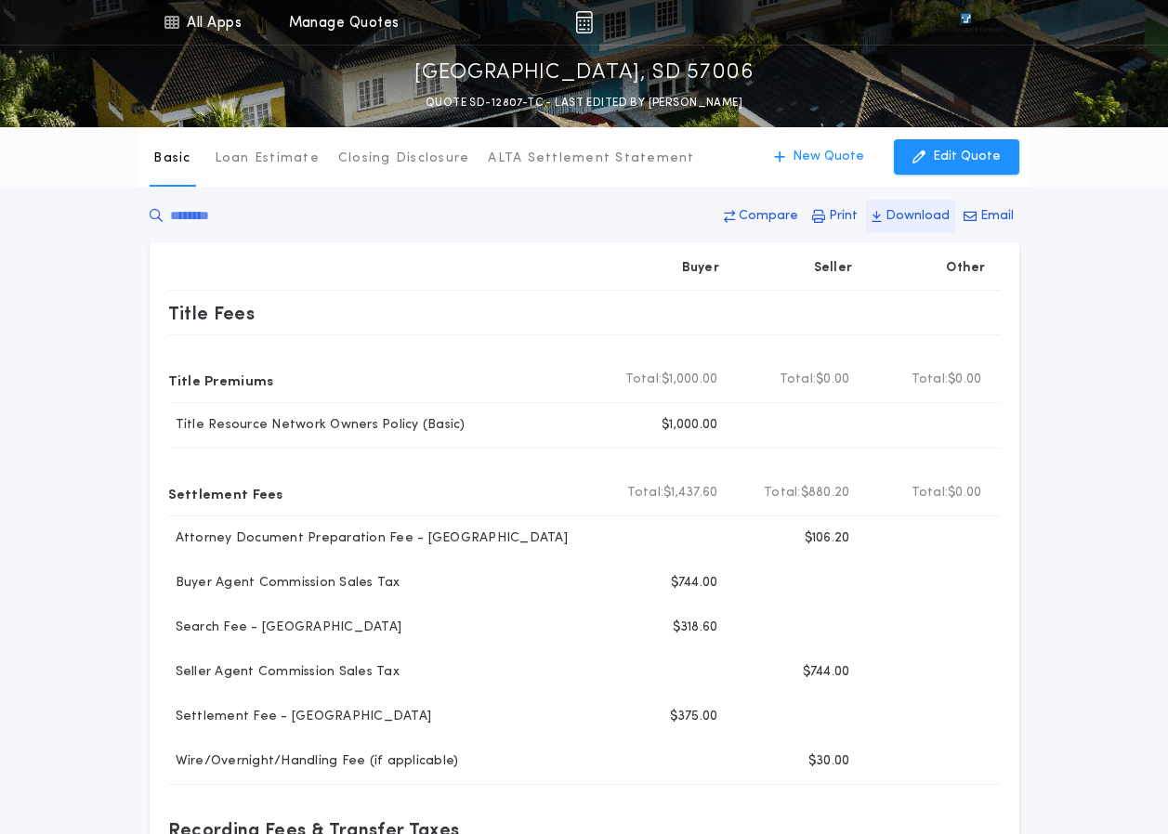
drag, startPoint x: 883, startPoint y: 225, endPoint x: 893, endPoint y: 216, distance: 13.8
click at [885, 226] on button "Download" at bounding box center [910, 216] width 89 height 33
click at [1159, 265] on div "Basic Loan Estimate Closing Disclosure ALTA Settlement Statement Basic New Quot…" at bounding box center [584, 671] width 1168 height 1089
click at [979, 217] on button "Email" at bounding box center [988, 216] width 61 height 33
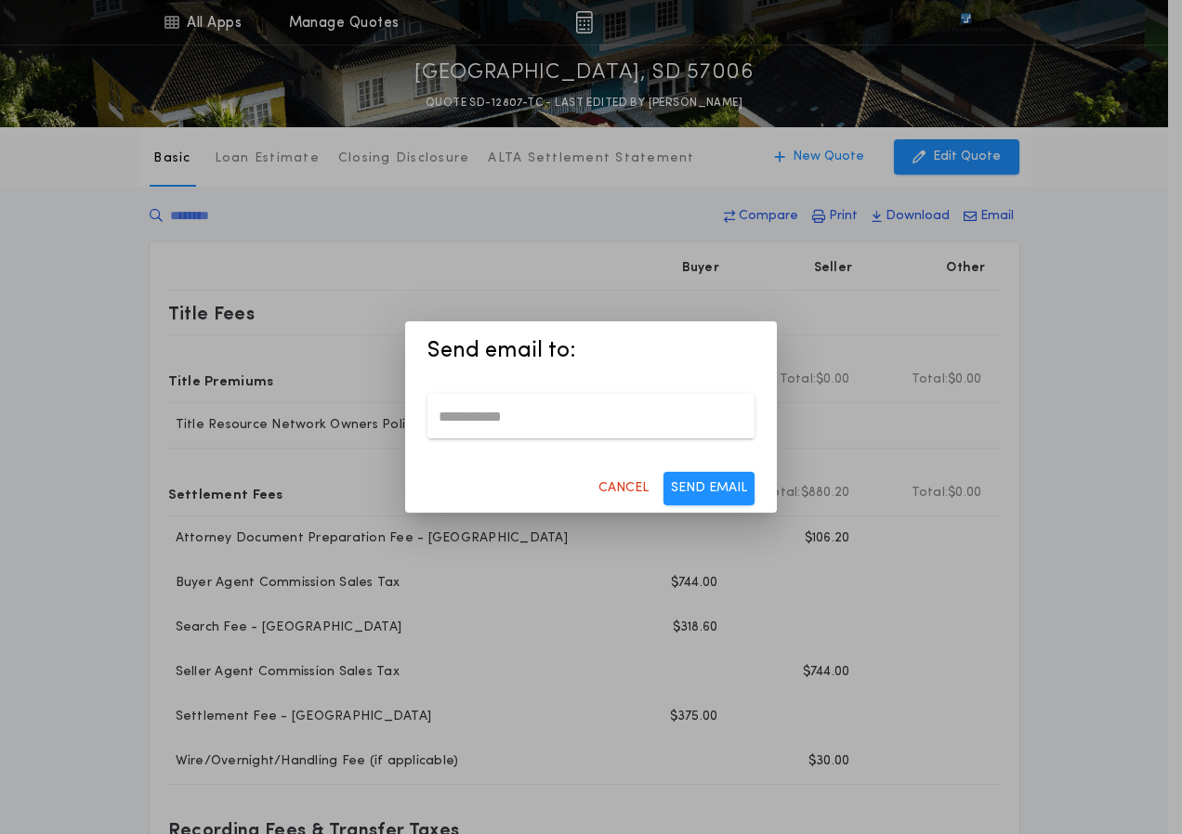
click at [446, 415] on input "email" at bounding box center [590, 416] width 327 height 45
type input "**********"
click at [736, 491] on button "SEND EMAIL" at bounding box center [708, 488] width 91 height 33
